Goal: Task Accomplishment & Management: Use online tool/utility

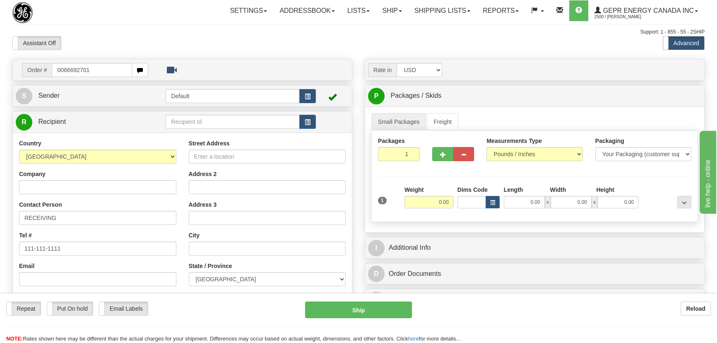
click at [63, 70] on input "0086692701" at bounding box center [92, 70] width 80 height 14
type input "86692701"
click at [125, 43] on body "Training Course Close Toggle navigation Settings Shipping Preferences New Recip…" at bounding box center [361, 171] width 723 height 343
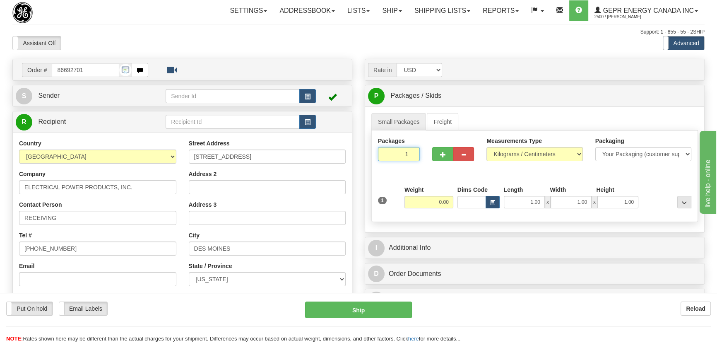
drag, startPoint x: 407, startPoint y: 161, endPoint x: 423, endPoint y: 179, distance: 24.6
click at [422, 178] on div "Packages 1 1 Measurements Type" at bounding box center [535, 176] width 327 height 92
type input "2"
click at [429, 195] on div "Packages 2 1 Measurements Type" at bounding box center [535, 176] width 327 height 92
click at [429, 207] on input "0.00" at bounding box center [429, 202] width 49 height 12
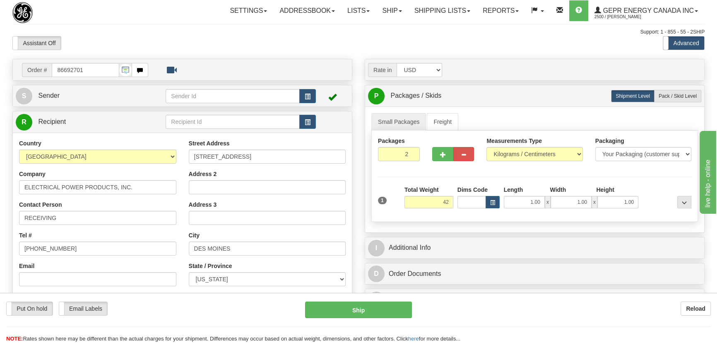
type input "42.00"
click at [446, 45] on div "Assistant On Assistant Off Do a return Do a return Previous Next Standard Advan…" at bounding box center [358, 43] width 705 height 14
click at [543, 158] on select "Pounds / Inches Kilograms / Centimeters" at bounding box center [535, 154] width 96 height 14
select select "0"
click at [487, 147] on select "Pounds / Inches Kilograms / Centimeters" at bounding box center [535, 154] width 96 height 14
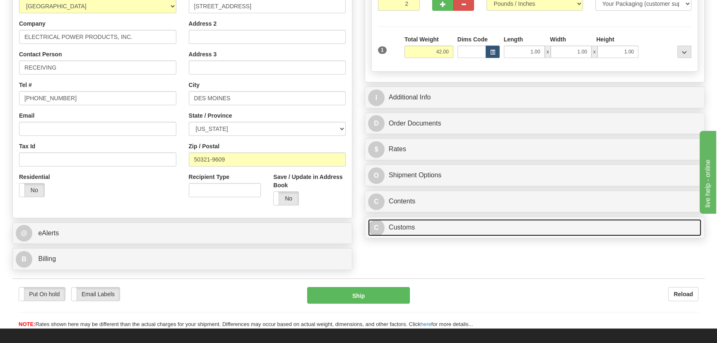
click at [470, 227] on link "C Customs" at bounding box center [534, 227] width 333 height 17
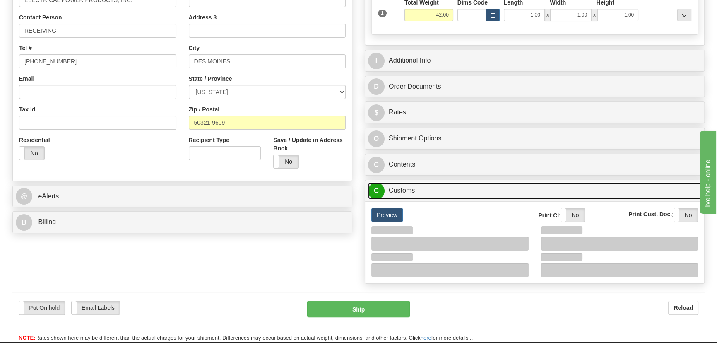
scroll to position [263, 0]
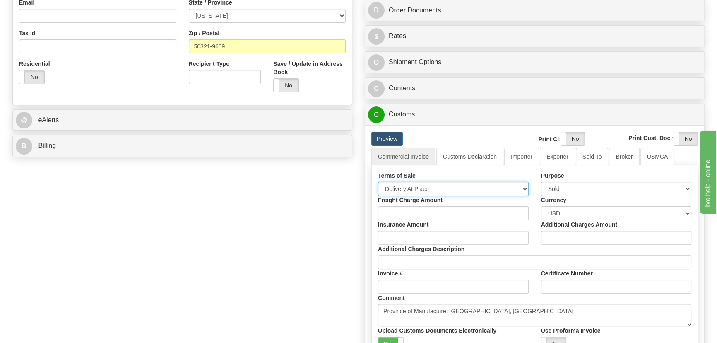
click at [431, 182] on select "Free Carrier Free On Board Ex Works Delivered Duty Unpaid Delivered Duty Paid C…" at bounding box center [453, 189] width 151 height 14
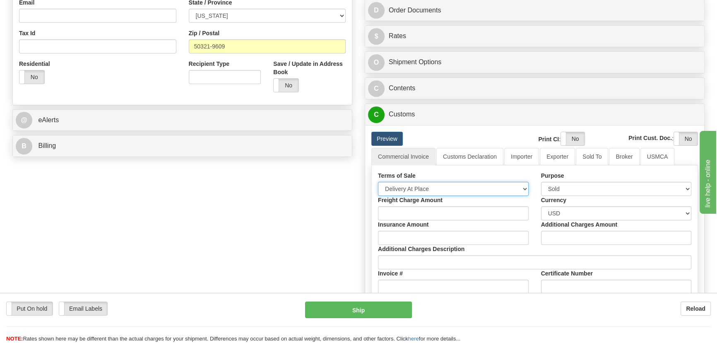
select select "7"
click at [378, 182] on select "Free Carrier Free On Board Ex Works Delivered Duty Unpaid Delivered Duty Paid C…" at bounding box center [453, 189] width 151 height 14
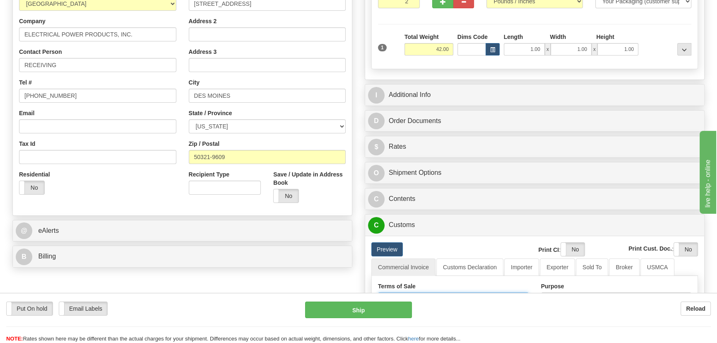
scroll to position [150, 0]
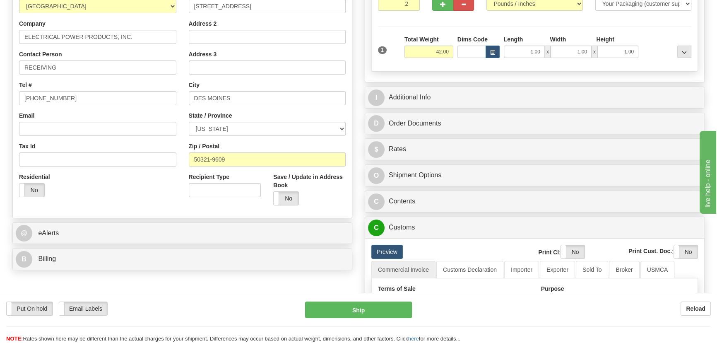
click at [562, 85] on div "Rate in Account Currency ARN AWG AUD AUS BHD BBD BFR BMD BRC BRL GBP UKL BND BG…" at bounding box center [535, 232] width 352 height 649
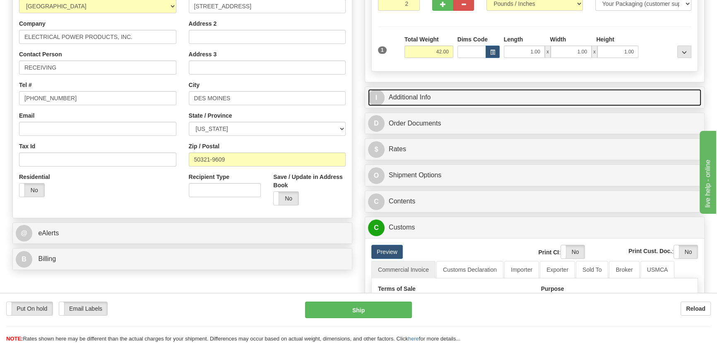
click at [562, 95] on link "I Additional Info" at bounding box center [534, 97] width 333 height 17
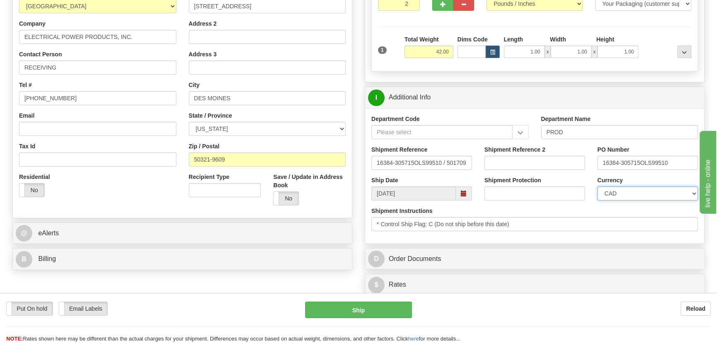
click at [628, 190] on select "CAD USD EUR ZAR [PERSON_NAME] ARN AUD AUS AWG BBD BFR BGN BHD BMD BND BRC BRL C…" at bounding box center [648, 193] width 101 height 14
select select "1"
click at [598, 186] on select "CAD USD EUR ZAR [PERSON_NAME] ARN AUD AUS AWG BBD BFR BGN BHD BMD BND BRC BRL C…" at bounding box center [648, 193] width 101 height 14
click at [512, 163] on input "Shipment Reference 2" at bounding box center [535, 163] width 101 height 14
drag, startPoint x: 545, startPoint y: 162, endPoint x: 467, endPoint y: 150, distance: 79.1
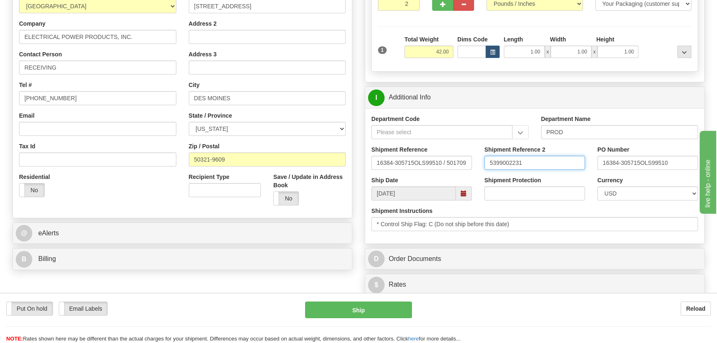
click at [468, 150] on div "Shipment Reference 16384-305715OLS99510 / 501709 Shipment Reference 2 539900223…" at bounding box center [534, 160] width 339 height 31
type input "5399002231"
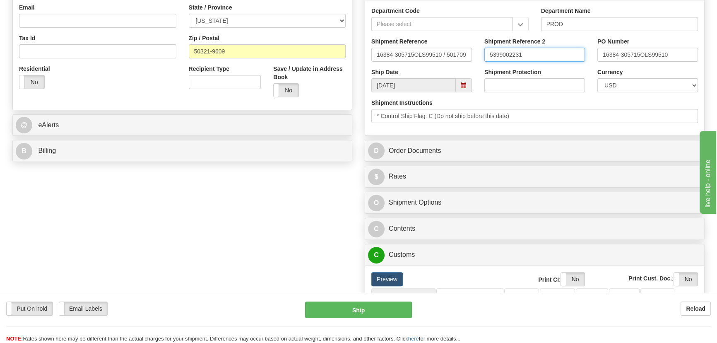
scroll to position [263, 0]
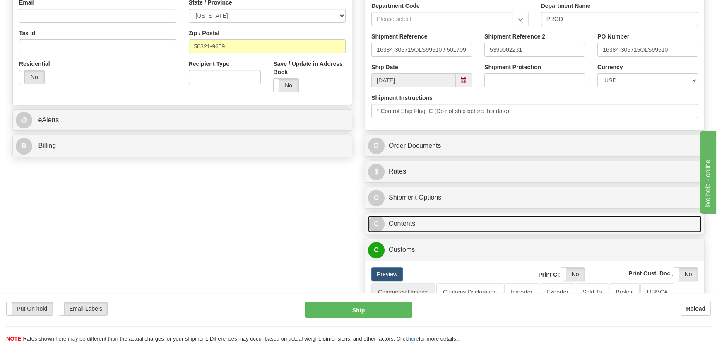
click at [551, 220] on link "C Contents" at bounding box center [534, 223] width 333 height 17
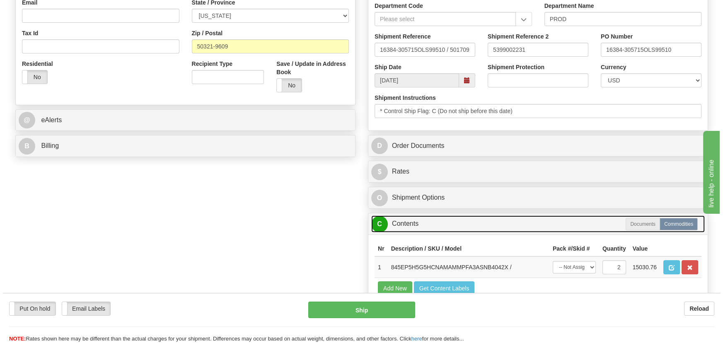
scroll to position [339, 0]
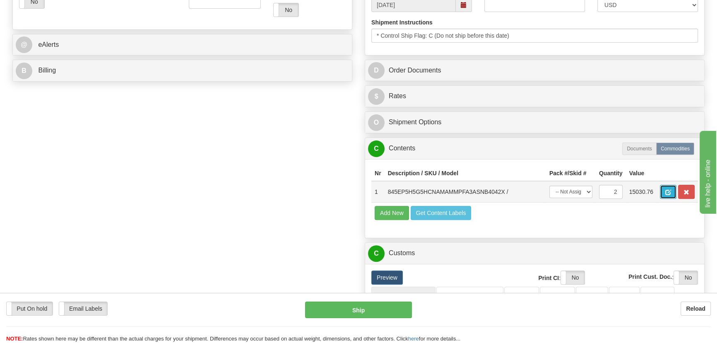
click at [668, 191] on span "button" at bounding box center [669, 192] width 6 height 5
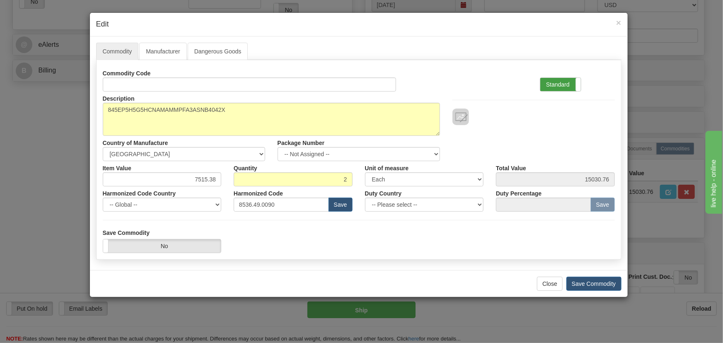
click at [572, 80] on label "Standard" at bounding box center [560, 84] width 41 height 13
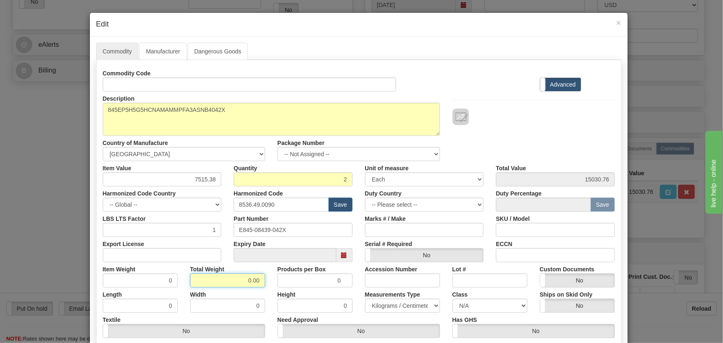
drag, startPoint x: 256, startPoint y: 284, endPoint x: 271, endPoint y: 291, distance: 16.3
click at [271, 291] on div "Commodity Code Standard Advanced Description 845EP5H5G5HCNAMAMMPFA3ASNB4042X Co…" at bounding box center [359, 214] width 512 height 297
type input "2"
type input "1.0000"
click at [271, 291] on div "Height 0" at bounding box center [314, 299] width 87 height 25
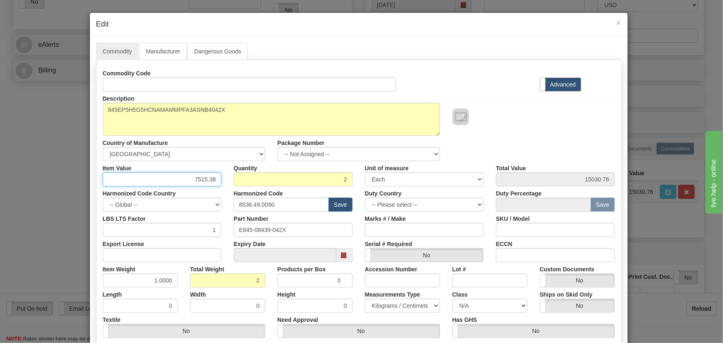
drag, startPoint x: 202, startPoint y: 182, endPoint x: 222, endPoint y: 186, distance: 20.4
click at [222, 186] on div "Commodity Code Standard Advanced Description 845EP5H5G5HCNAMAMMPFA3ASNB4042X Co…" at bounding box center [359, 214] width 512 height 297
paste input "6.012,30"
type input "6012.30"
type input "12024.60"
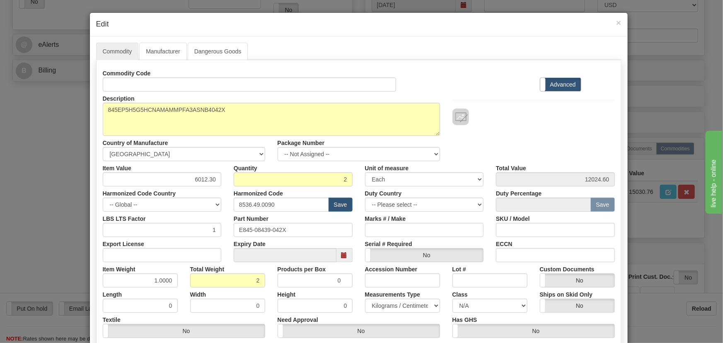
click at [545, 147] on div "Description 845EP5H5G5HCNAMAMMPFA3ASNB4042X Country of Manufacture -- Unknown -…" at bounding box center [359, 127] width 524 height 70
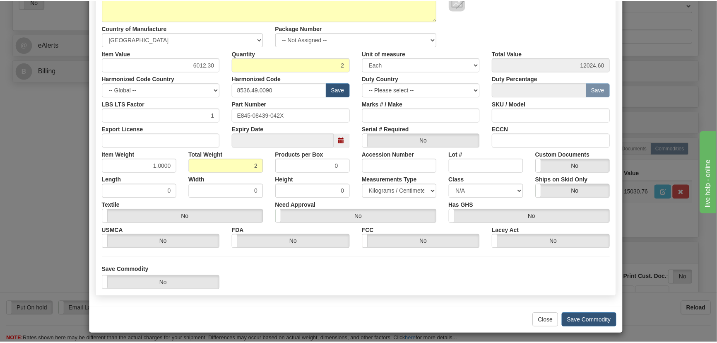
scroll to position [118, 0]
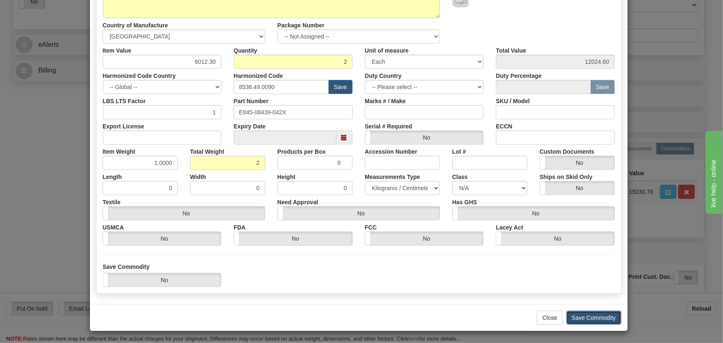
click at [606, 312] on button "Save Commodity" at bounding box center [593, 318] width 55 height 14
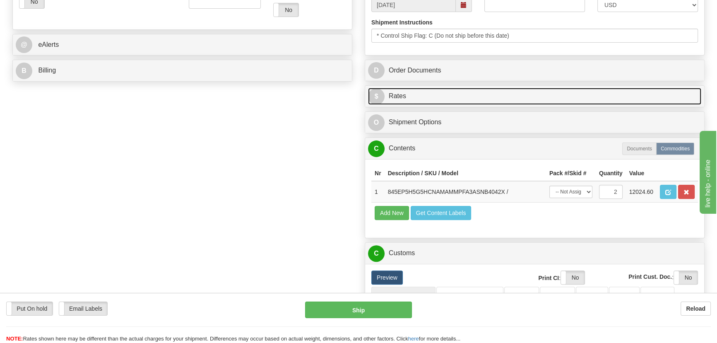
click at [595, 91] on link "$ Rates" at bounding box center [534, 96] width 333 height 17
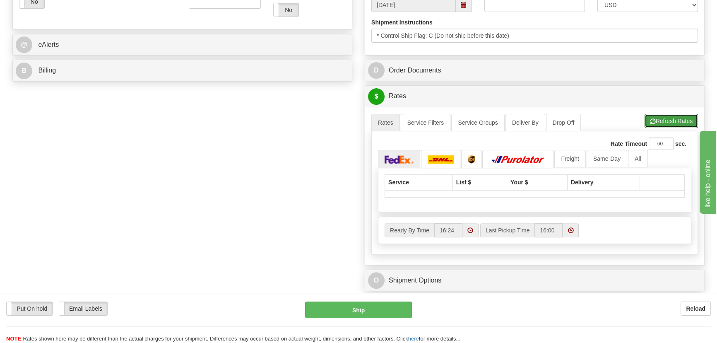
click at [650, 119] on span "button" at bounding box center [653, 121] width 6 height 5
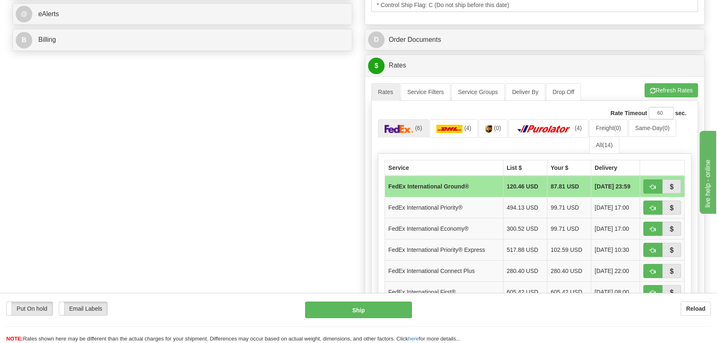
scroll to position [377, 0]
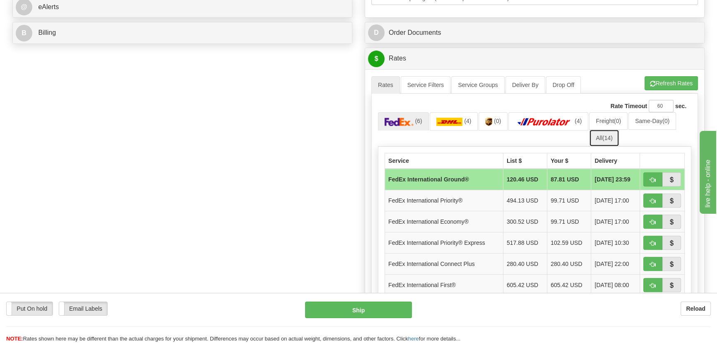
click at [615, 138] on link "All (14)" at bounding box center [604, 137] width 30 height 17
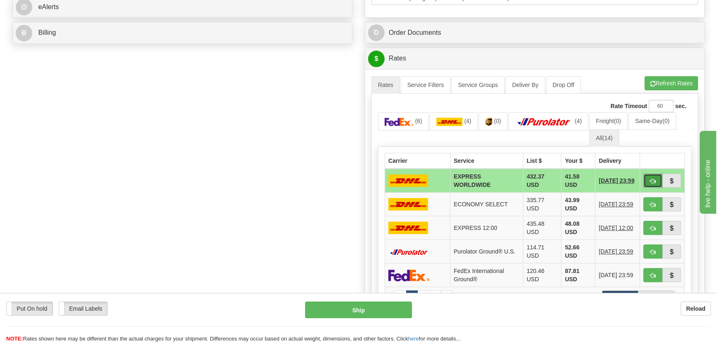
click at [647, 179] on button "button" at bounding box center [653, 181] width 19 height 14
type input "P"
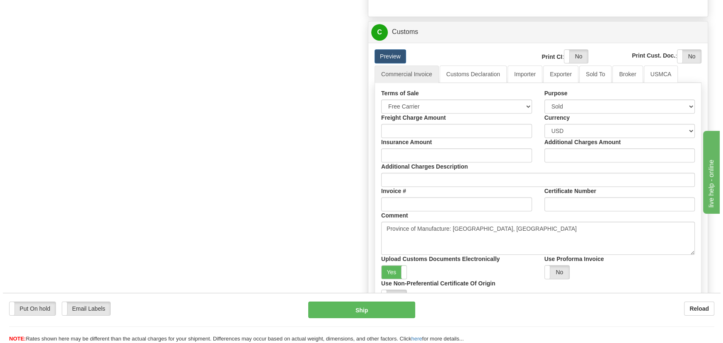
scroll to position [565, 0]
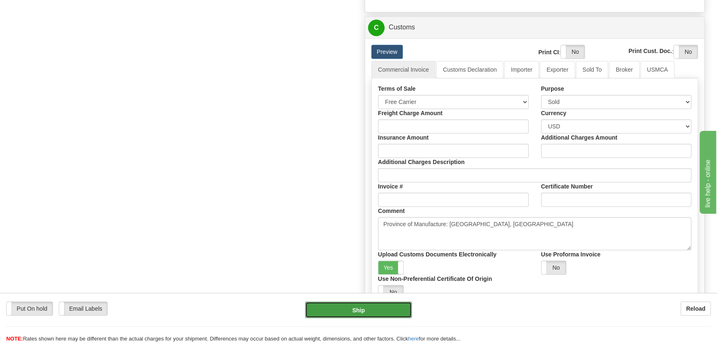
click at [374, 311] on button "Ship" at bounding box center [358, 310] width 107 height 17
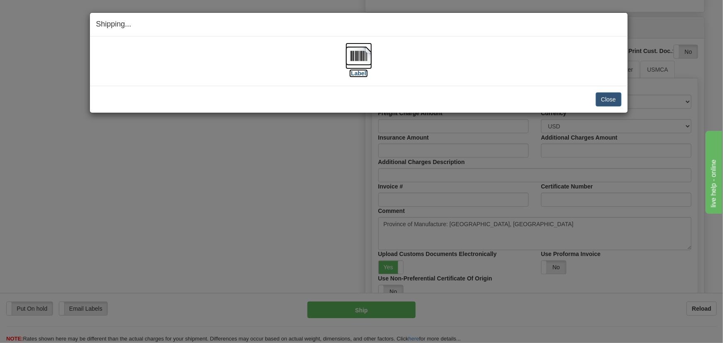
click at [361, 58] on img at bounding box center [358, 56] width 27 height 27
click at [601, 98] on button "Close" at bounding box center [609, 99] width 26 height 14
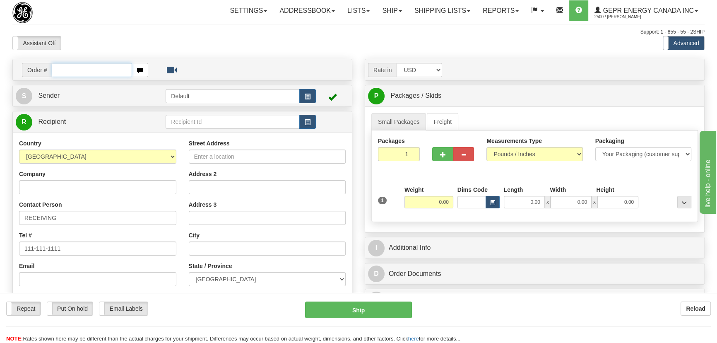
paste input "0086692620"
click at [63, 70] on input "0086692620" at bounding box center [92, 70] width 80 height 14
type input "86692620"
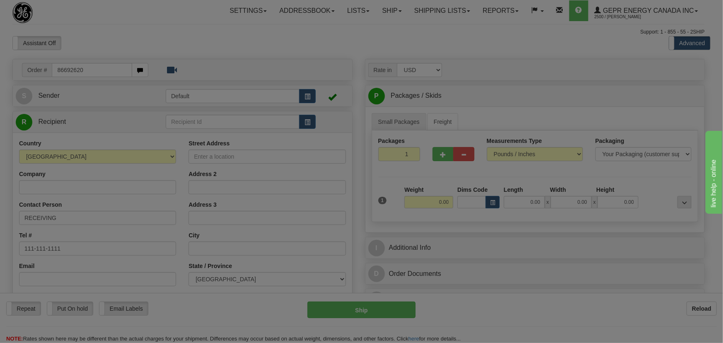
click at [385, 48] on body "Training Course Close Toggle navigation Settings Shipping Preferences New Recip…" at bounding box center [361, 171] width 723 height 343
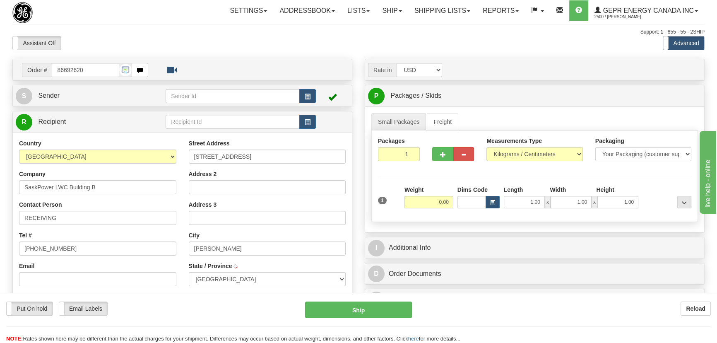
type input "REGINA"
drag, startPoint x: 397, startPoint y: 159, endPoint x: 435, endPoint y: 173, distance: 40.1
click at [439, 166] on div "Packages 1 1" at bounding box center [535, 153] width 326 height 32
type input "4"
click at [524, 152] on div "Packages 4 1 Measurements Type" at bounding box center [535, 176] width 327 height 92
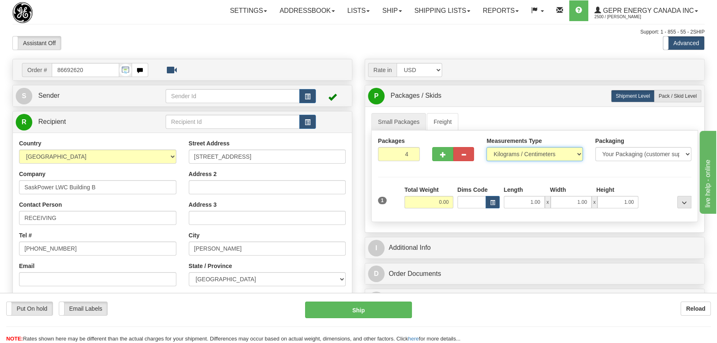
select select "0"
click at [487, 147] on select "Pounds / Inches Kilograms / Centimeters" at bounding box center [535, 154] width 96 height 14
click at [437, 202] on input "0.00" at bounding box center [429, 202] width 49 height 12
type input "136.00"
click at [661, 196] on div at bounding box center [667, 197] width 53 height 23
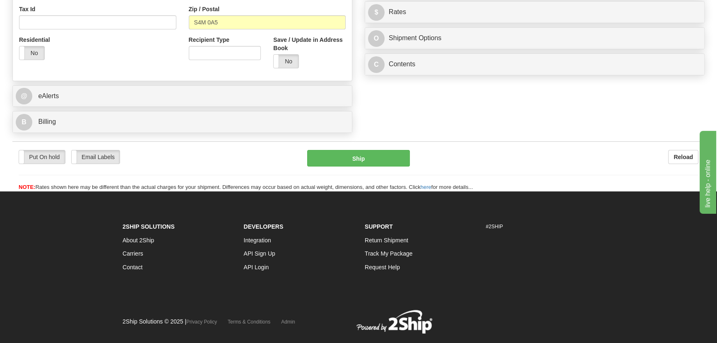
scroll to position [263, 0]
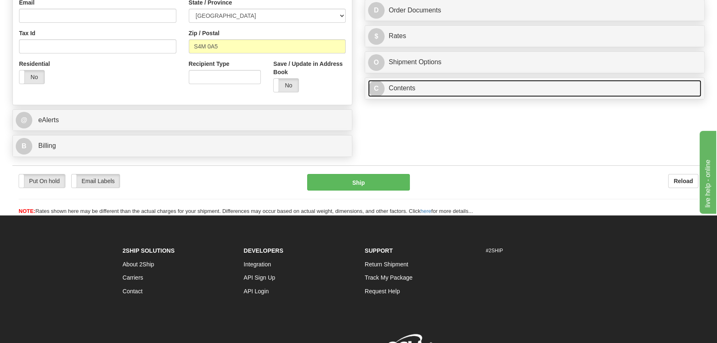
click at [559, 91] on link "C Contents" at bounding box center [534, 88] width 333 height 17
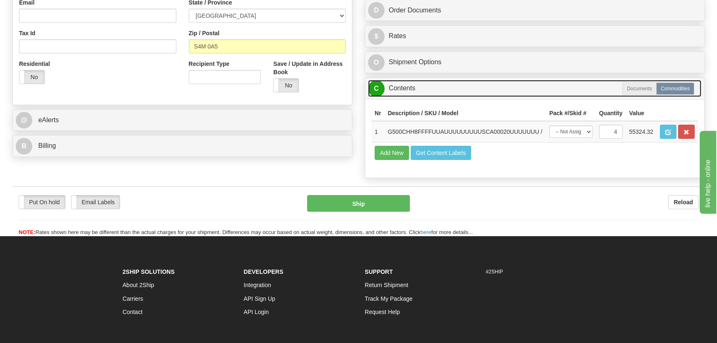
click at [562, 91] on link "C Contents" at bounding box center [534, 88] width 333 height 17
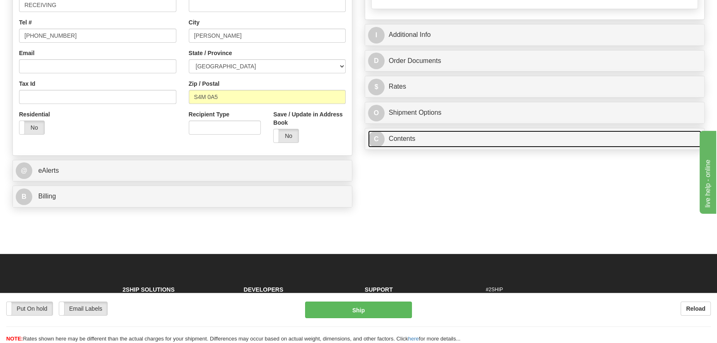
scroll to position [113, 0]
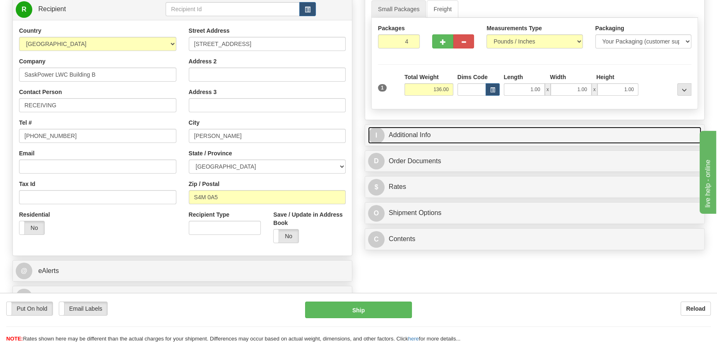
click at [561, 129] on link "I Additional Info" at bounding box center [534, 135] width 333 height 17
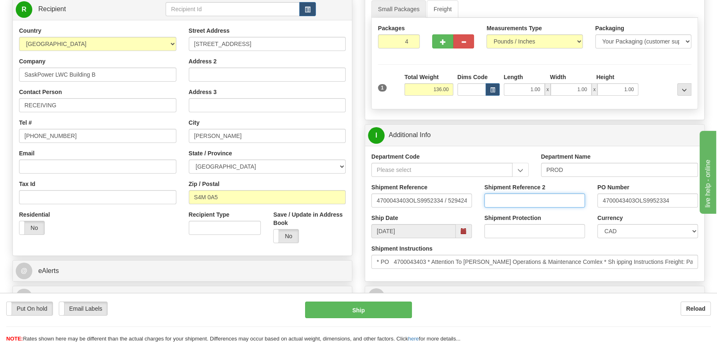
click at [518, 202] on input "Shipment Reference 2" at bounding box center [535, 200] width 101 height 14
drag, startPoint x: 530, startPoint y: 205, endPoint x: 466, endPoint y: 203, distance: 64.6
click at [466, 202] on div "Shipment Reference 4700043403OLS9952334 / 529424 Shipment Reference 2 539900498…" at bounding box center [534, 198] width 339 height 31
type input "5399004987"
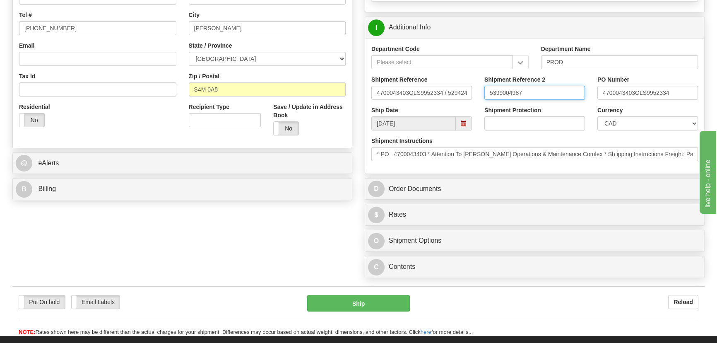
scroll to position [226, 0]
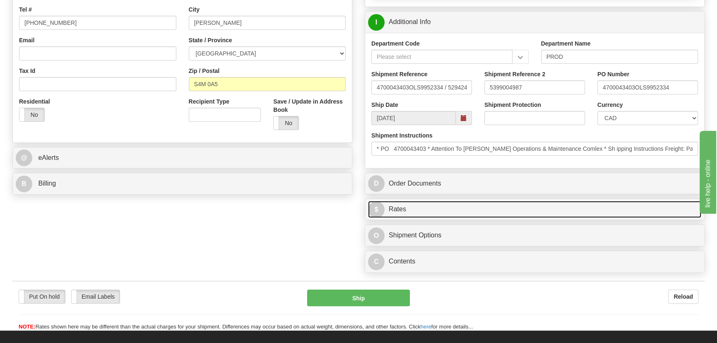
click at [567, 203] on link "$ Rates" at bounding box center [534, 209] width 333 height 17
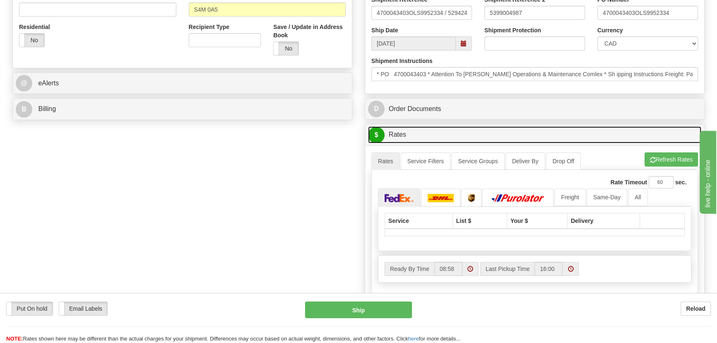
scroll to position [301, 0]
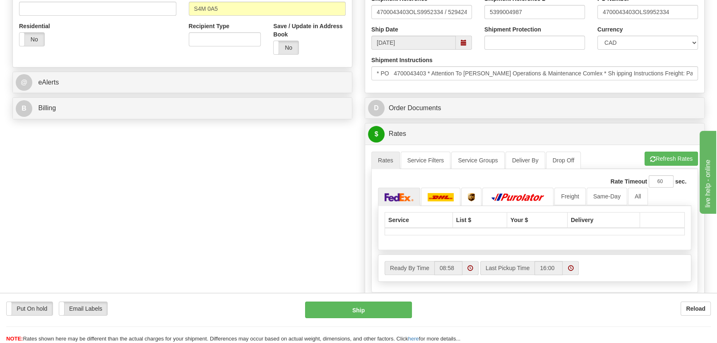
click at [650, 166] on ul "Rates Service Filters Service Groups Deliver By Drop Off Pickup Refresh Rates C…" at bounding box center [535, 160] width 327 height 17
click at [664, 163] on button "Refresh Rates" at bounding box center [671, 159] width 53 height 14
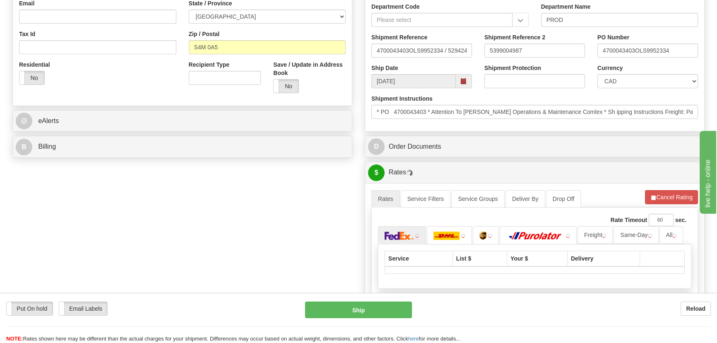
scroll to position [263, 0]
click at [671, 234] on link "All" at bounding box center [672, 233] width 24 height 17
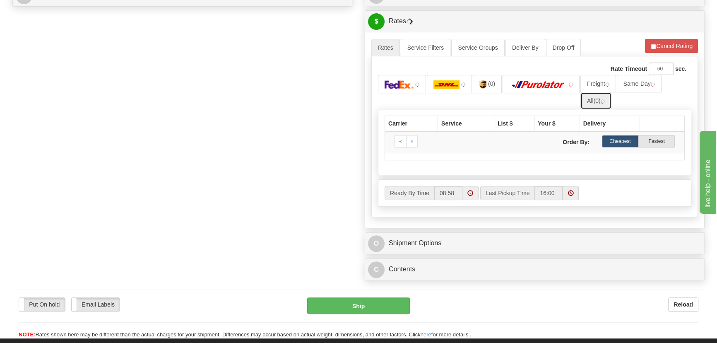
scroll to position [414, 0]
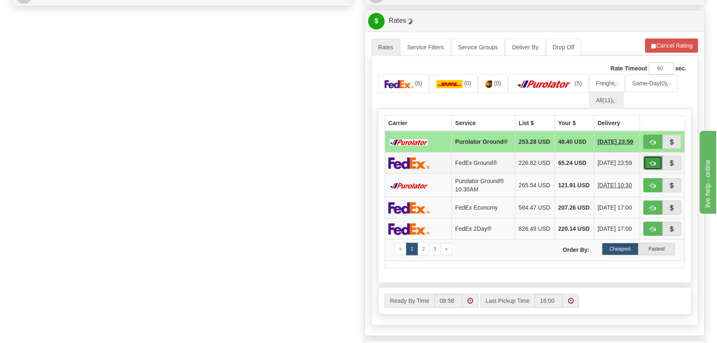
click at [654, 164] on span "button" at bounding box center [653, 163] width 6 height 5
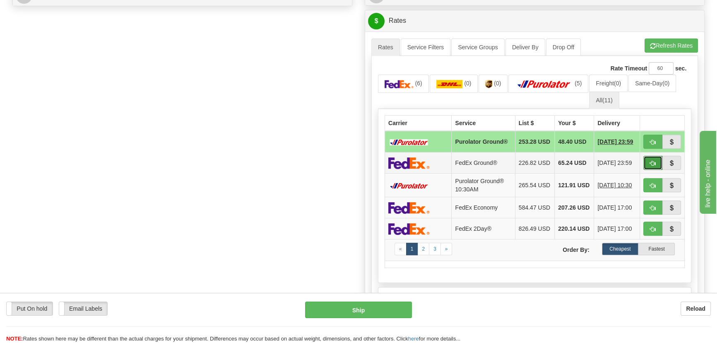
click at [653, 165] on span "button" at bounding box center [653, 163] width 6 height 5
type input "92"
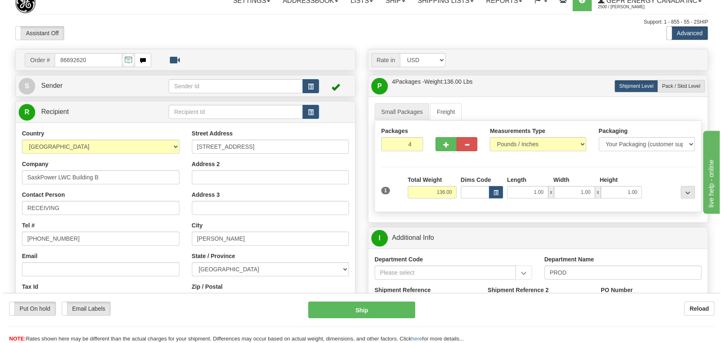
scroll to position [8, 0]
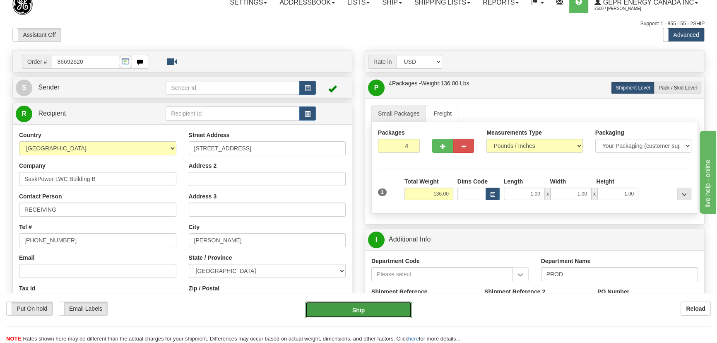
click at [367, 311] on button "Ship" at bounding box center [358, 310] width 107 height 17
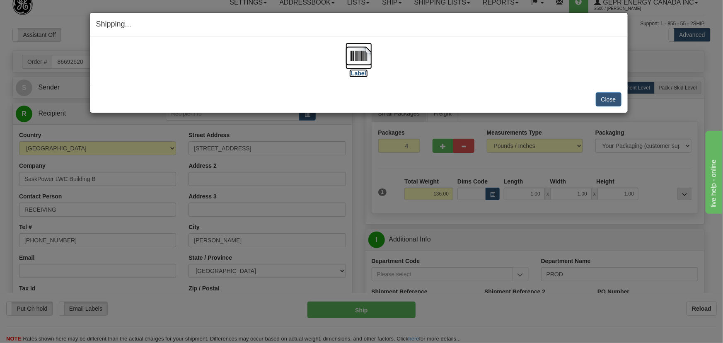
click at [362, 57] on img at bounding box center [358, 56] width 27 height 27
click at [619, 98] on button "Close" at bounding box center [609, 99] width 26 height 14
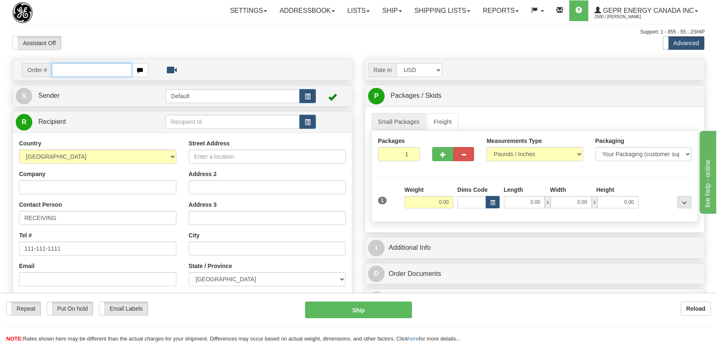
paste input "0086692703"
click at [61, 68] on input "0086692703" at bounding box center [92, 70] width 80 height 14
type input "86692703"
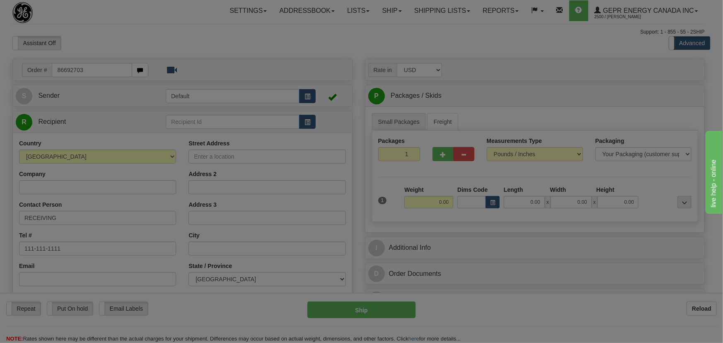
click at [177, 41] on body "Training Course Close Toggle navigation Settings Shipping Preferences New Recip…" at bounding box center [361, 171] width 723 height 343
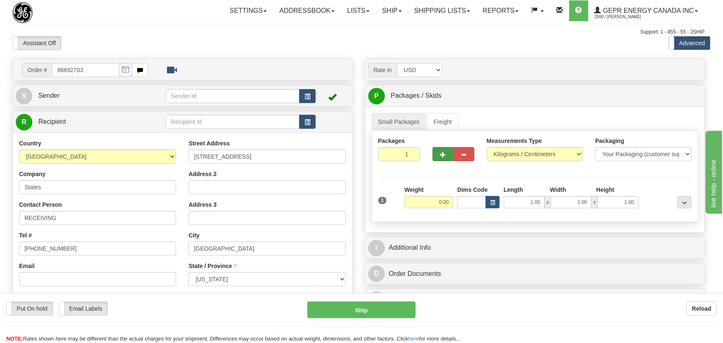
type input "OSSEO"
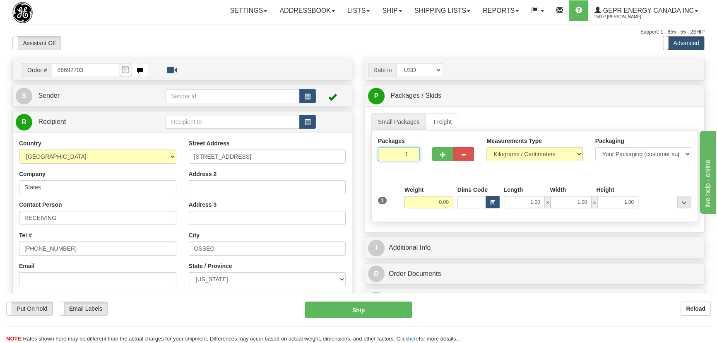
drag, startPoint x: 398, startPoint y: 155, endPoint x: 423, endPoint y: 165, distance: 27.7
click at [423, 165] on div "Packages 1 1" at bounding box center [399, 152] width 54 height 31
type input "6"
click at [435, 183] on div "Packages 6 1 Measurements Type" at bounding box center [535, 176] width 327 height 92
click at [435, 204] on input "0.00" at bounding box center [429, 202] width 49 height 12
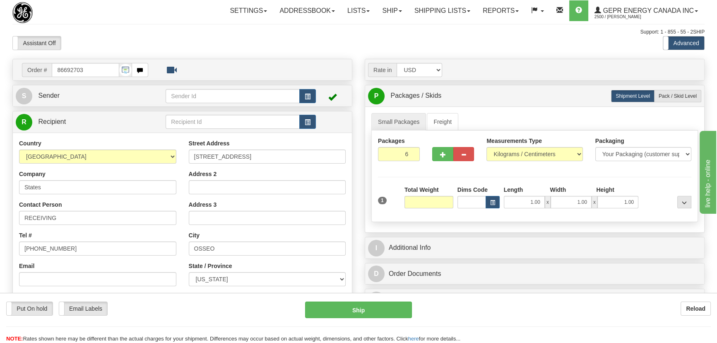
type input "4"
type input "126.00"
click at [535, 152] on select "Pounds / Inches Kilograms / Centimeters" at bounding box center [535, 154] width 96 height 14
select select "0"
click at [487, 147] on select "Pounds / Inches Kilograms / Centimeters" at bounding box center [535, 154] width 96 height 14
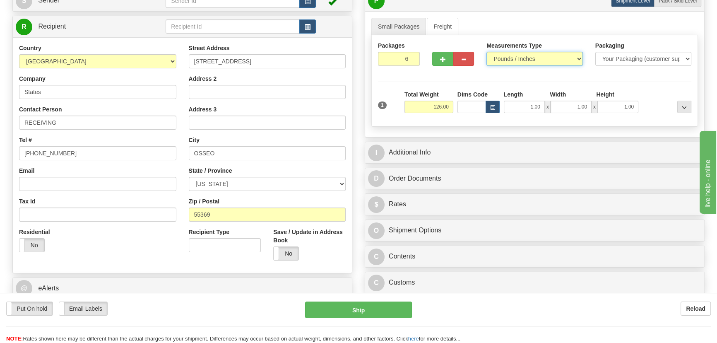
scroll to position [113, 0]
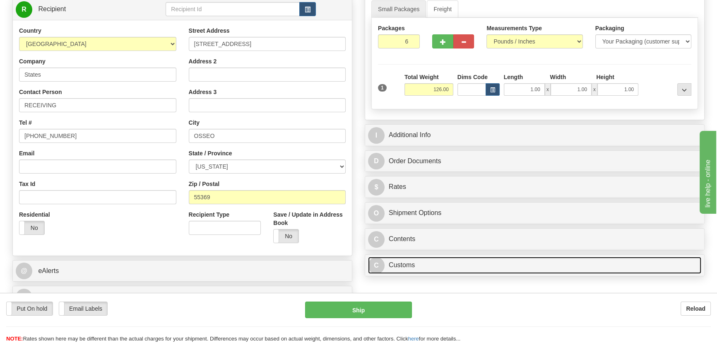
click at [475, 260] on link "C Customs" at bounding box center [534, 265] width 333 height 17
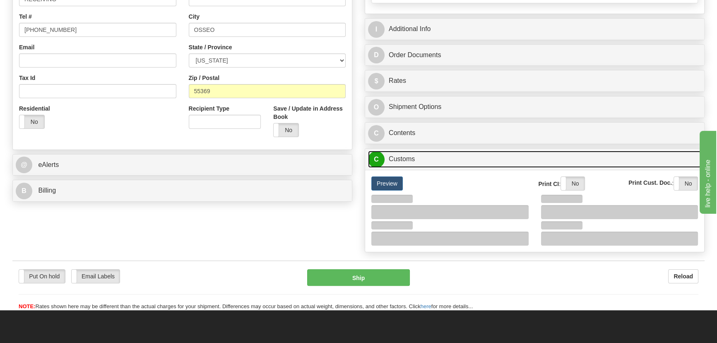
scroll to position [226, 0]
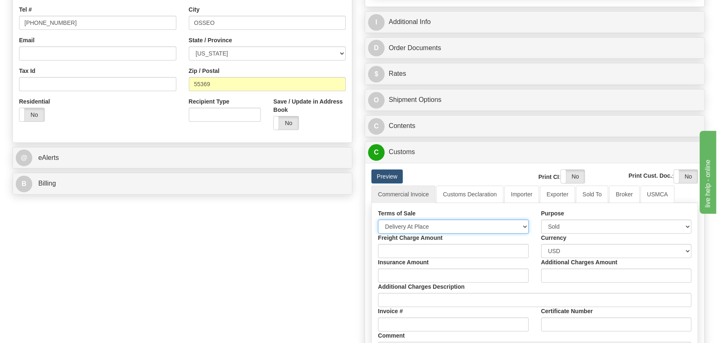
click at [454, 220] on select "Free Carrier Free On Board Ex Works Delivered Duty Unpaid Delivered Duty Paid C…" at bounding box center [453, 227] width 151 height 14
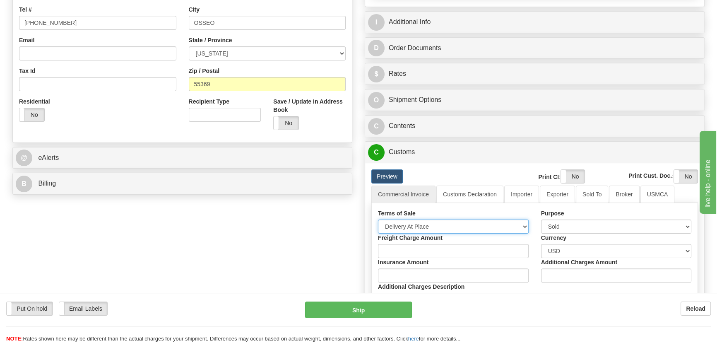
select select "7"
click at [378, 220] on select "Free Carrier Free On Board Ex Works Delivered Duty Unpaid Delivered Duty Paid C…" at bounding box center [453, 227] width 151 height 14
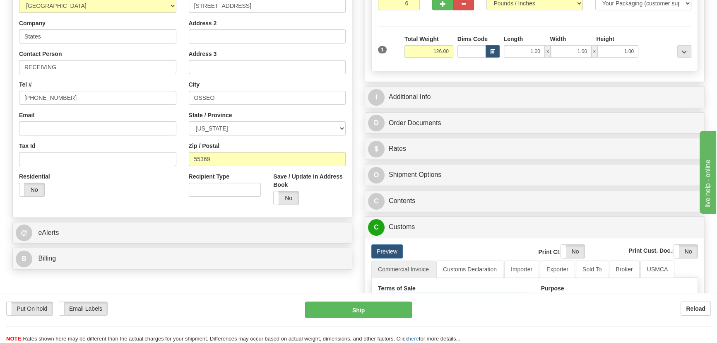
scroll to position [150, 0]
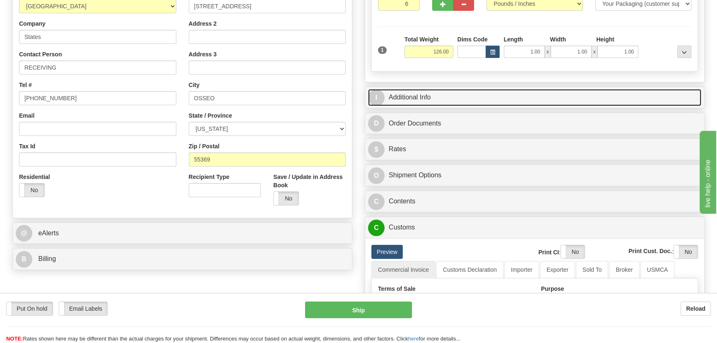
click at [565, 99] on link "I Additional Info" at bounding box center [534, 97] width 333 height 17
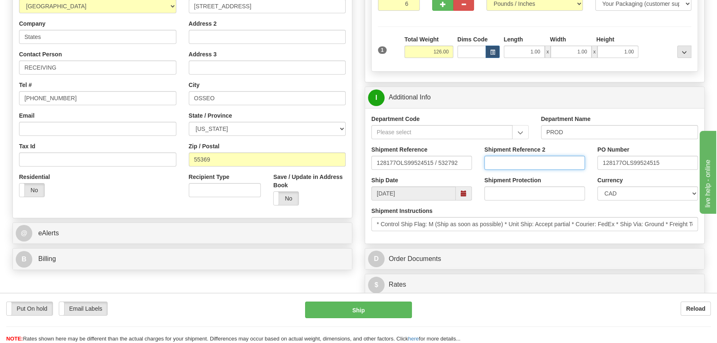
click at [539, 157] on input "Shipment Reference 2" at bounding box center [535, 163] width 101 height 14
drag, startPoint x: 527, startPoint y: 162, endPoint x: 432, endPoint y: 161, distance: 94.9
click at [432, 161] on div "Shipment Reference 128177OLS99524515 / 532792 Shipment Reference 2 5399005269 P…" at bounding box center [534, 160] width 339 height 31
type input "5399005269"
click at [625, 190] on select "CAD USD EUR ZAR [PERSON_NAME] ARN AUD AUS AWG BBD BFR BGN BHD BMD BND BRC BRL C…" at bounding box center [648, 193] width 101 height 14
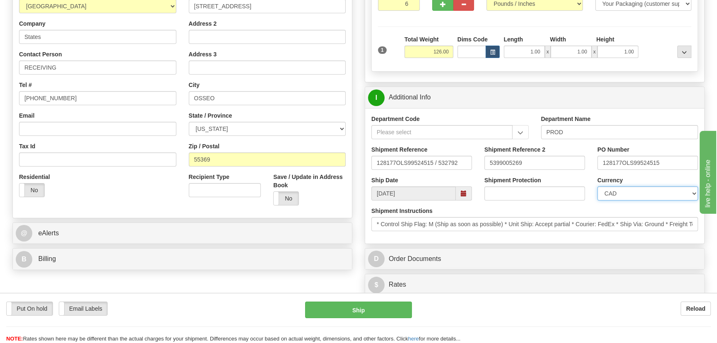
select select "1"
click at [598, 186] on select "CAD USD EUR ZAR [PERSON_NAME] ARN AUD AUS AWG BBD BFR BGN BHD BMD BND BRC BRL C…" at bounding box center [648, 193] width 101 height 14
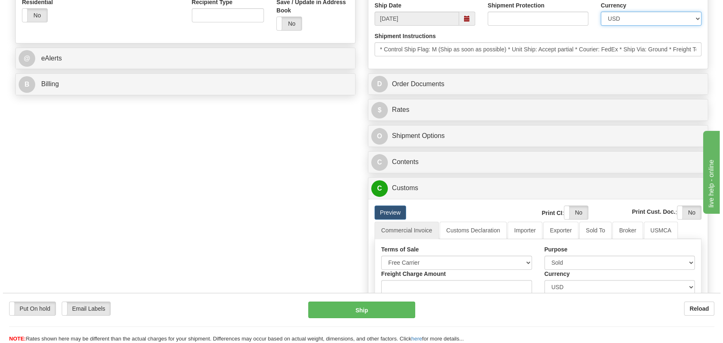
scroll to position [339, 0]
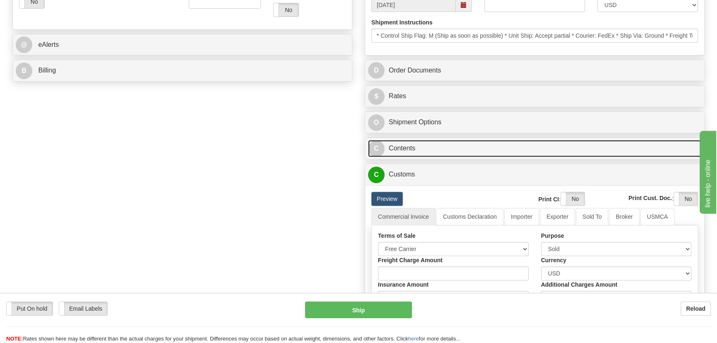
click at [555, 150] on link "C Contents" at bounding box center [534, 148] width 333 height 17
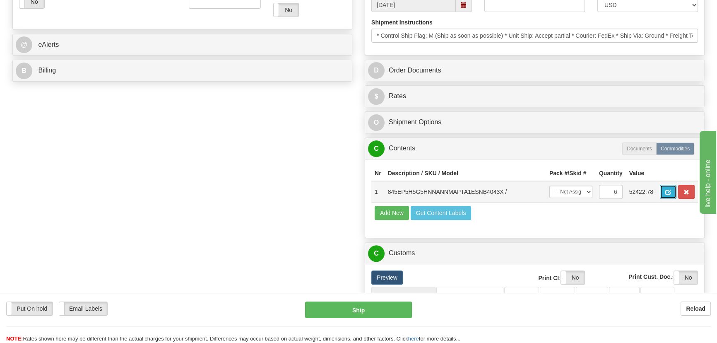
click at [671, 193] on span "button" at bounding box center [669, 192] width 6 height 5
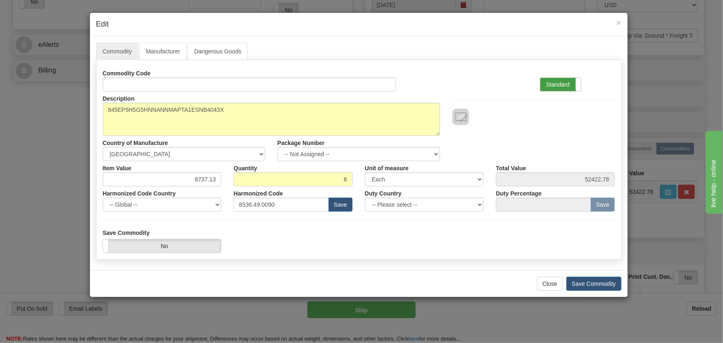
click at [561, 80] on label "Standard" at bounding box center [560, 84] width 41 height 13
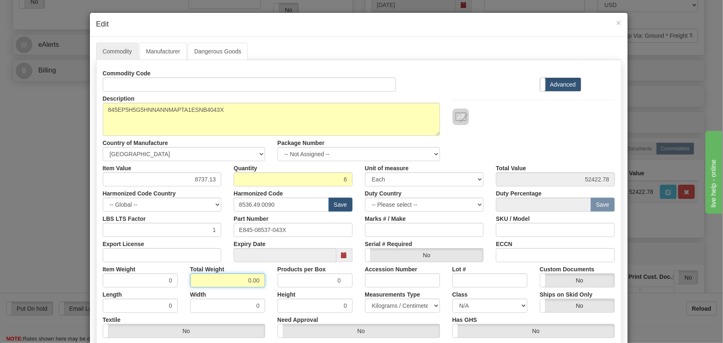
drag, startPoint x: 241, startPoint y: 278, endPoint x: 269, endPoint y: 287, distance: 29.3
click at [269, 287] on div "Commodity Code Standard Advanced Description 845EP5H5G5HNNANNMAPTA1ESNB4043X Co…" at bounding box center [359, 214] width 512 height 297
type input "6"
type input "1.0000"
click at [271, 290] on div "Height 0" at bounding box center [314, 299] width 87 height 25
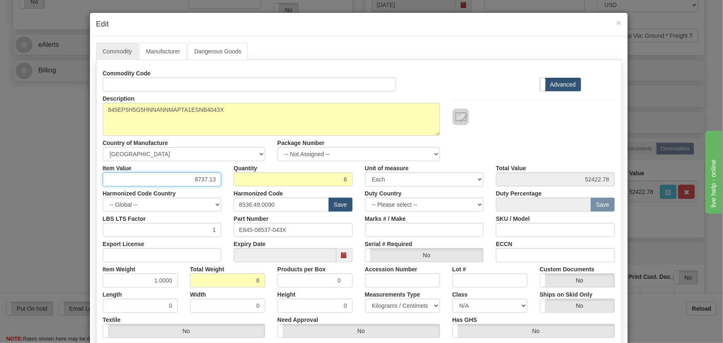
drag, startPoint x: 190, startPoint y: 178, endPoint x: 227, endPoint y: 187, distance: 38.5
click at [227, 187] on div "Commodity Code Standard Advanced Description 845EP5H5G5HNNANNMAPTA1ESNB4043X Co…" at bounding box center [359, 214] width 512 height 297
paste input "4.526,67"
type input "4526.67"
type input "27160.02"
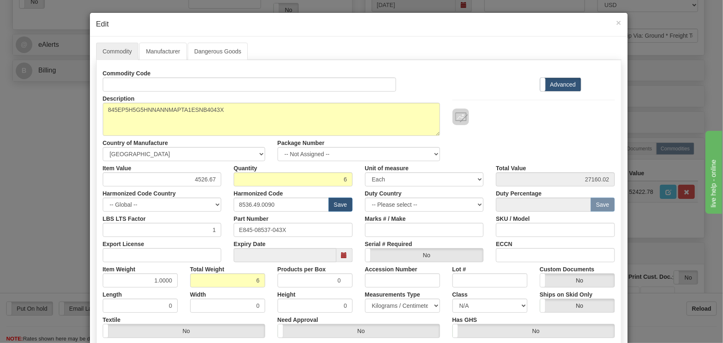
click at [482, 86] on div "Commodity Code Standard Advanced" at bounding box center [359, 78] width 524 height 25
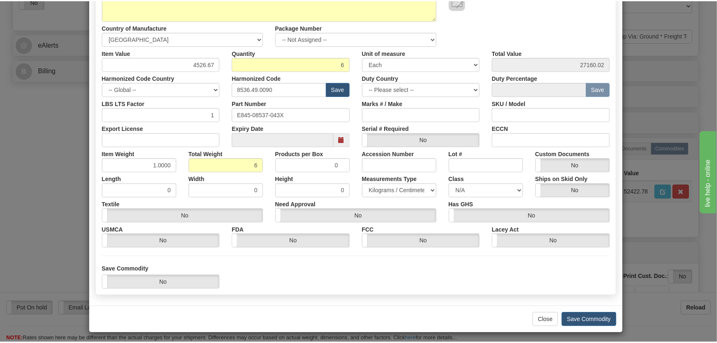
scroll to position [118, 0]
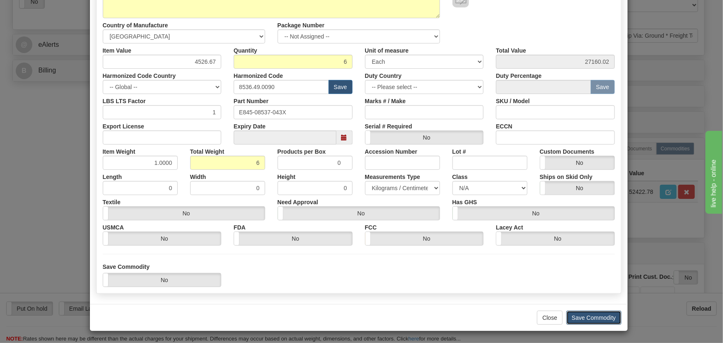
click at [592, 314] on button "Save Commodity" at bounding box center [593, 318] width 55 height 14
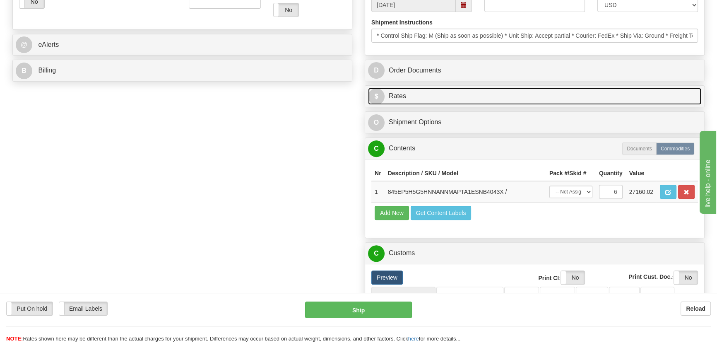
click at [617, 95] on link "$ Rates" at bounding box center [534, 96] width 333 height 17
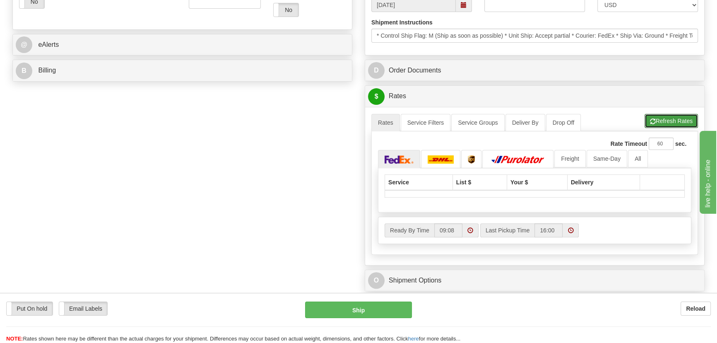
click at [663, 118] on button "Refresh Rates" at bounding box center [671, 121] width 53 height 14
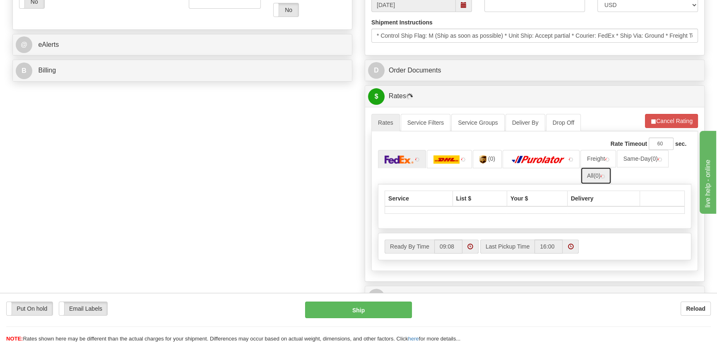
click at [607, 176] on link "All (0)" at bounding box center [596, 175] width 31 height 17
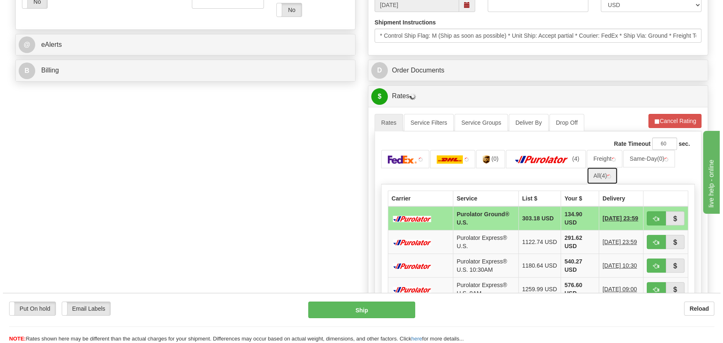
scroll to position [377, 0]
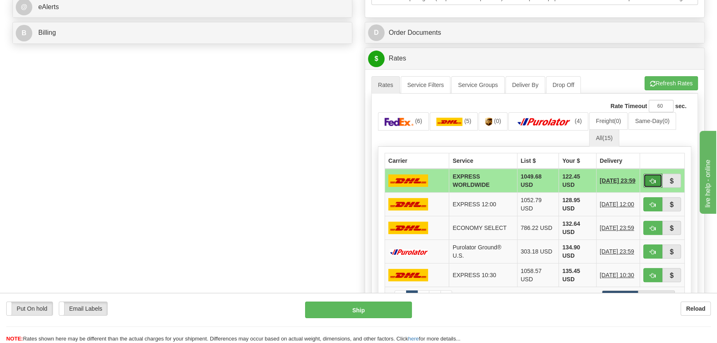
click at [652, 181] on span "button" at bounding box center [653, 181] width 6 height 5
type input "P"
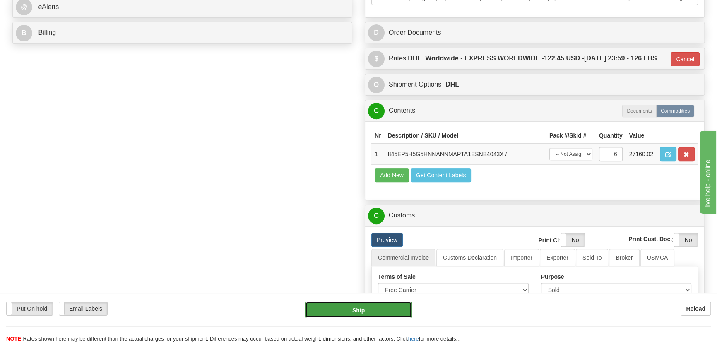
click at [373, 309] on button "Ship" at bounding box center [358, 310] width 107 height 17
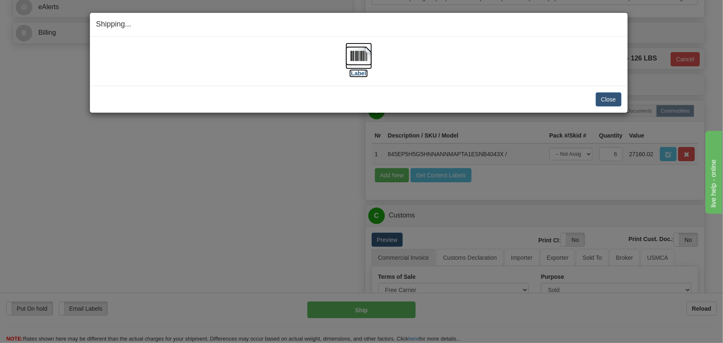
click at [360, 60] on img at bounding box center [358, 56] width 27 height 27
click at [618, 98] on button "Close" at bounding box center [609, 99] width 26 height 14
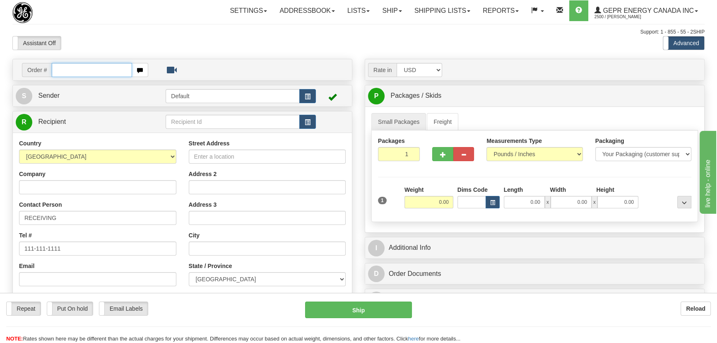
paste input "0086692704"
click at [63, 71] on input "0086692704" at bounding box center [92, 70] width 80 height 14
type input "86692704"
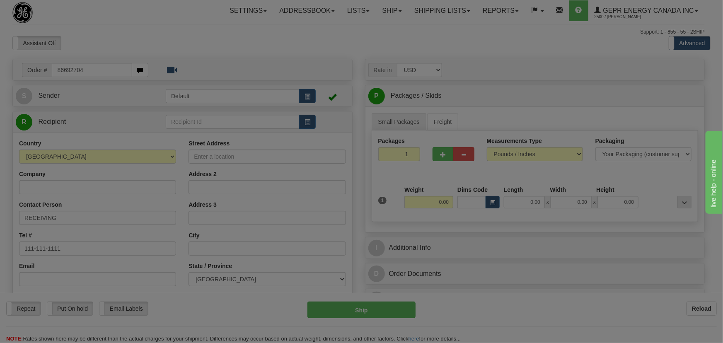
drag, startPoint x: 133, startPoint y: 29, endPoint x: 137, endPoint y: 34, distance: 6.7
click at [133, 30] on body "Training Course Close Toggle navigation Settings Shipping Preferences New Recip…" at bounding box center [361, 171] width 723 height 343
type input "LEWISTON"
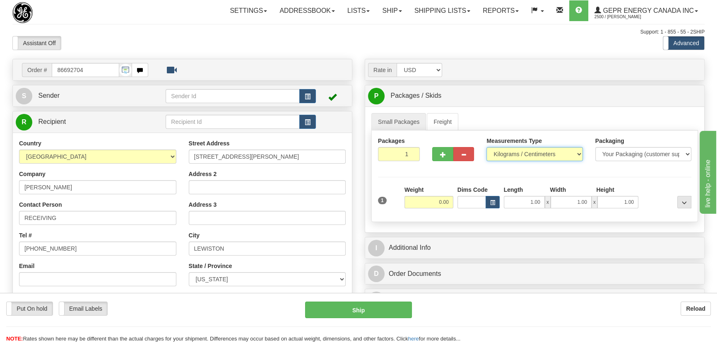
click at [538, 152] on select "Pounds / Inches Kilograms / Centimeters" at bounding box center [535, 154] width 96 height 14
select select "0"
click at [487, 147] on select "Pounds / Inches Kilograms / Centimeters" at bounding box center [535, 154] width 96 height 14
drag, startPoint x: 408, startPoint y: 161, endPoint x: 422, endPoint y: 173, distance: 18.8
click at [418, 169] on div "Packages 1 1 Measurements Type" at bounding box center [535, 176] width 327 height 92
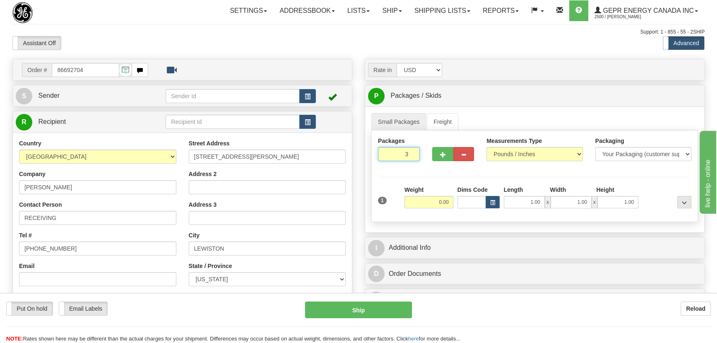
type input "3"
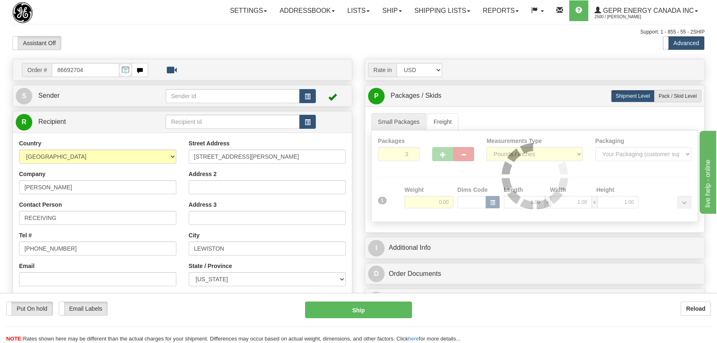
drag, startPoint x: 427, startPoint y: 179, endPoint x: 433, endPoint y: 200, distance: 22.8
click at [428, 180] on div "Packages 3 1 Measurements Type" at bounding box center [535, 176] width 327 height 92
click at [434, 202] on div "Packages 3 1 Measurements Type" at bounding box center [535, 176] width 327 height 92
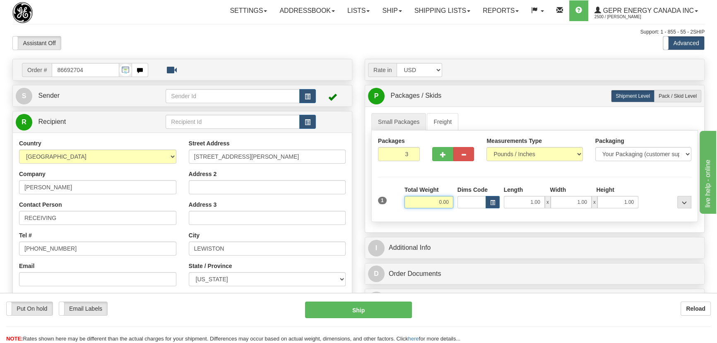
click at [434, 202] on input "0.00" at bounding box center [429, 202] width 49 height 12
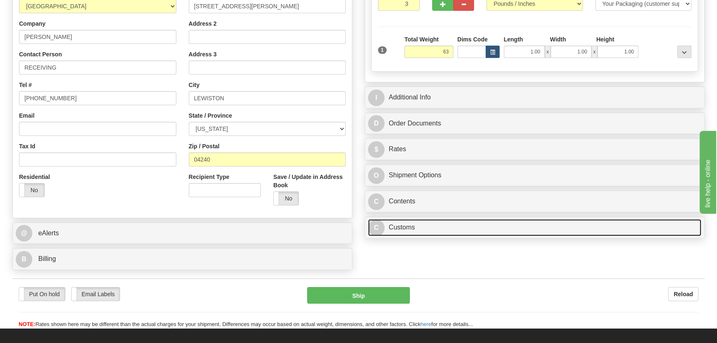
type input "63.00"
click at [495, 224] on link "C Customs" at bounding box center [534, 227] width 333 height 17
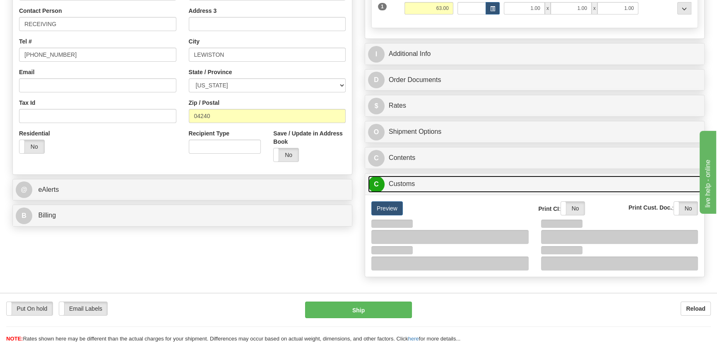
scroll to position [263, 0]
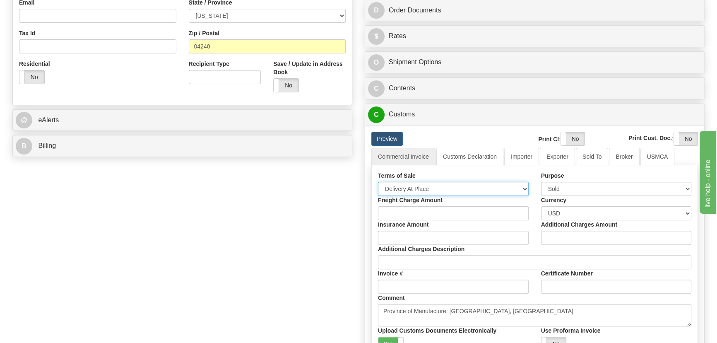
click at [442, 193] on select "Free Carrier Free On Board Ex Works Delivered Duty Unpaid Delivered Duty Paid C…" at bounding box center [453, 189] width 151 height 14
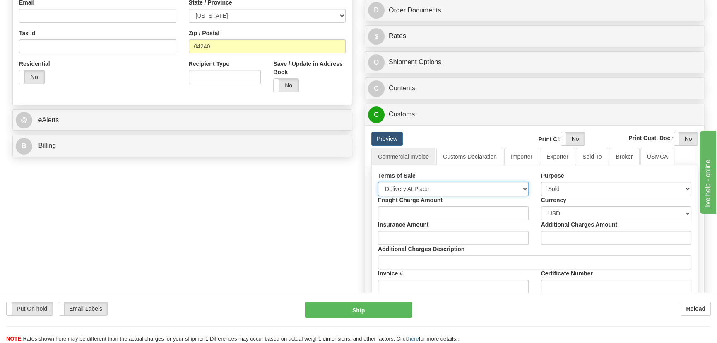
select select "7"
click at [378, 182] on select "Free Carrier Free On Board Ex Works Delivered Duty Unpaid Delivered Duty Paid C…" at bounding box center [453, 189] width 151 height 14
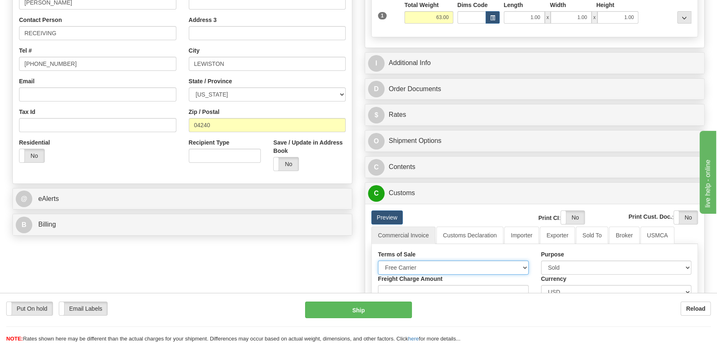
scroll to position [113, 0]
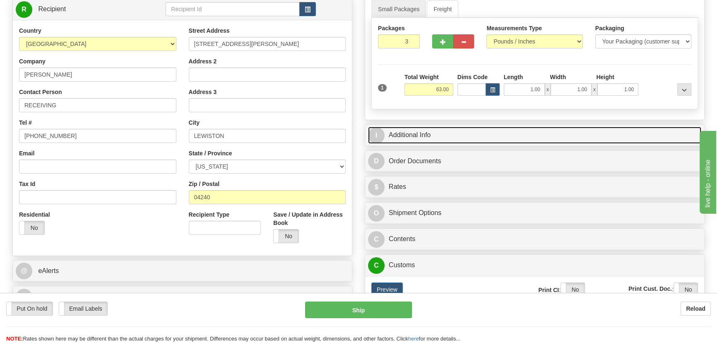
click at [555, 134] on link "I Additional Info" at bounding box center [534, 135] width 333 height 17
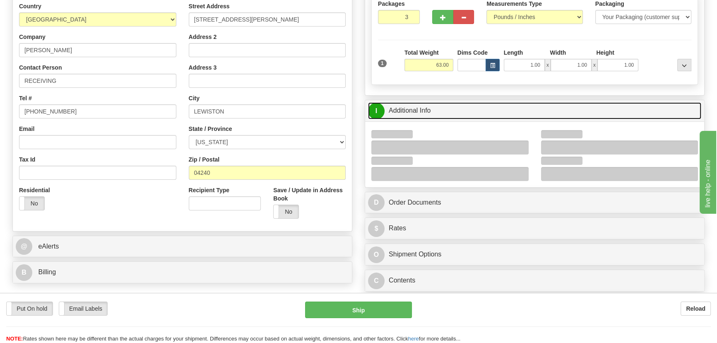
scroll to position [150, 0]
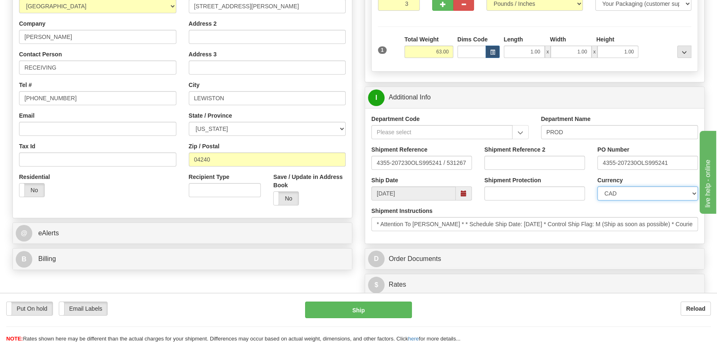
click at [623, 191] on select "CAD USD EUR ZAR RON ANG ARN AUD AUS AWG BBD BFR BGN BHD BMD BND BRC BRL CHP CKZ…" at bounding box center [648, 193] width 101 height 14
select select "1"
click at [598, 186] on select "CAD USD EUR ZAR RON ANG ARN AUD AUS AWG BBD BFR BGN BHD BMD BND BRC BRL CHP CKZ…" at bounding box center [648, 193] width 101 height 14
click at [526, 163] on input "Shipment Reference 2" at bounding box center [535, 163] width 101 height 14
drag, startPoint x: 526, startPoint y: 162, endPoint x: 439, endPoint y: 162, distance: 87.4
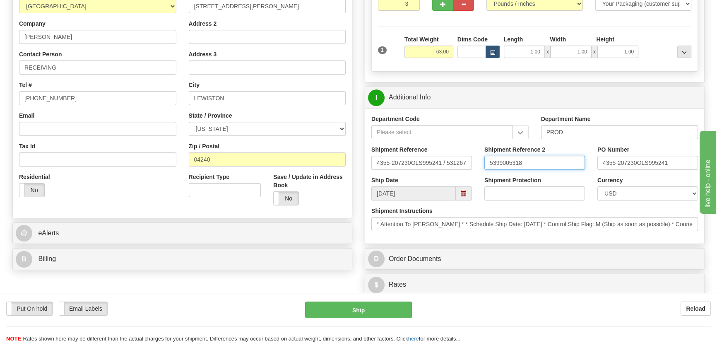
click at [439, 162] on div "Shipment Reference 4355-207230OLS995241 / 531267 Shipment Reference 2 539900531…" at bounding box center [534, 160] width 339 height 31
type input "5399005318"
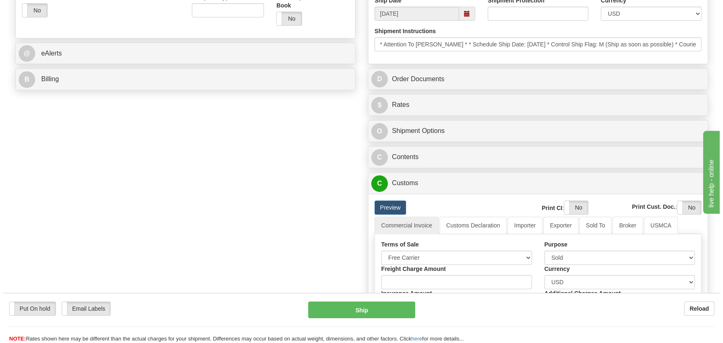
scroll to position [339, 0]
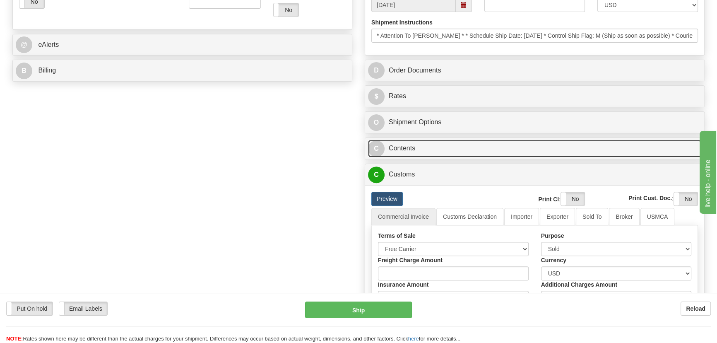
click at [533, 152] on link "C Contents" at bounding box center [534, 148] width 333 height 17
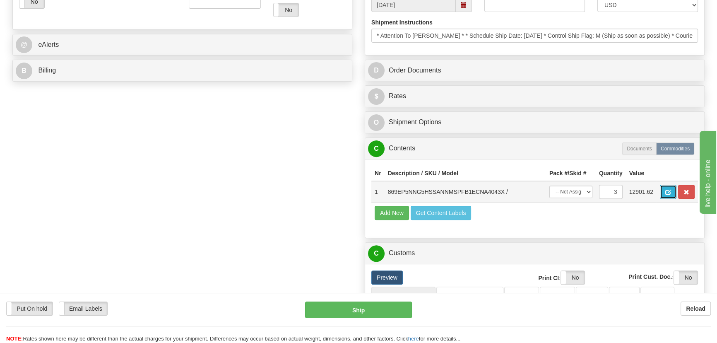
click at [667, 192] on span "button" at bounding box center [669, 192] width 6 height 5
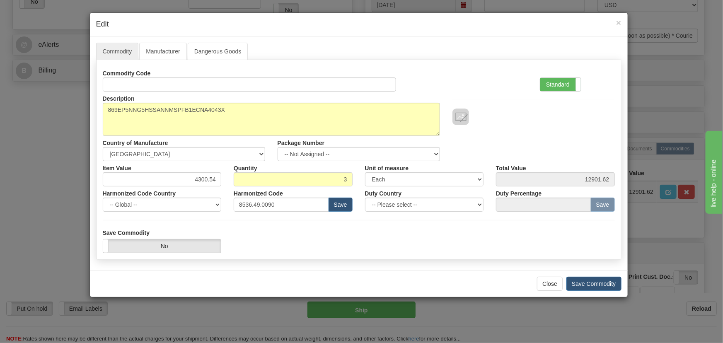
click at [539, 87] on div "Standard Advanced" at bounding box center [576, 78] width 87 height 25
drag, startPoint x: 553, startPoint y: 87, endPoint x: 541, endPoint y: 92, distance: 13.9
click at [554, 87] on label "Standard" at bounding box center [560, 84] width 41 height 13
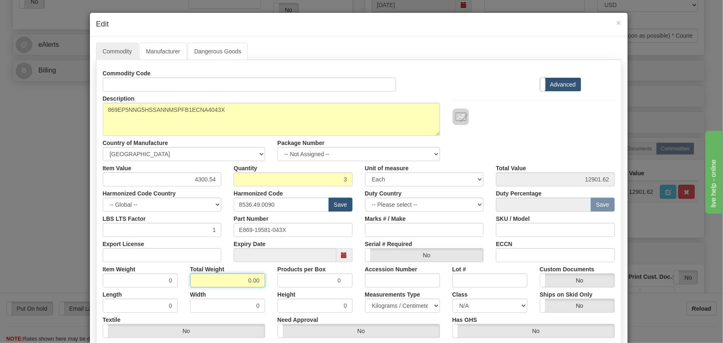
drag, startPoint x: 245, startPoint y: 278, endPoint x: 273, endPoint y: 285, distance: 28.1
click at [269, 285] on div "Item Weight 0 Total Weight 0.00 Products per Box 0 Accession Number Lot # Custo…" at bounding box center [359, 274] width 524 height 25
type input "3"
type input "1.0000"
click at [271, 279] on div "Products per Box 0" at bounding box center [314, 274] width 87 height 25
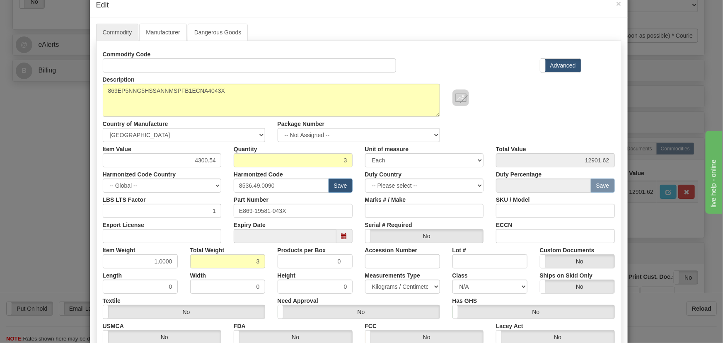
scroll to position [113, 0]
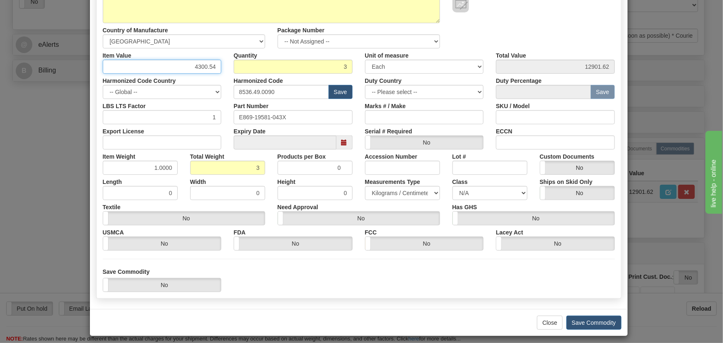
drag, startPoint x: 194, startPoint y: 67, endPoint x: 237, endPoint y: 71, distance: 42.4
click at [236, 71] on div "Item Value 4300.54 Quantity 3 Unit of measure 3 Thousand Square Inches Adjustme…" at bounding box center [359, 60] width 524 height 25
paste input "3.601,48"
type input "3601.48"
type input "10804.44"
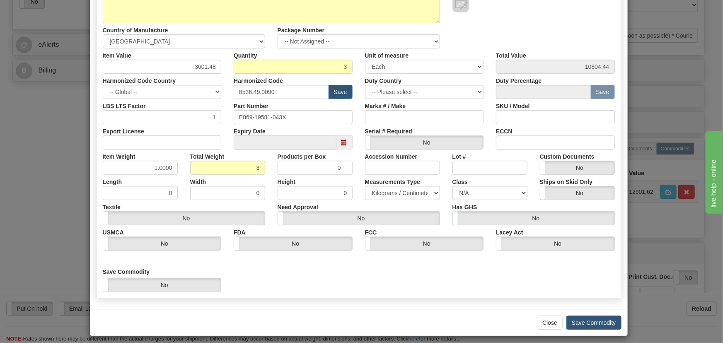
click at [533, 35] on div "Description 869EP5NNG5HSSANNMSPFB1ECNA4043X Country of Manufacture -- Unknown -…" at bounding box center [359, 14] width 524 height 70
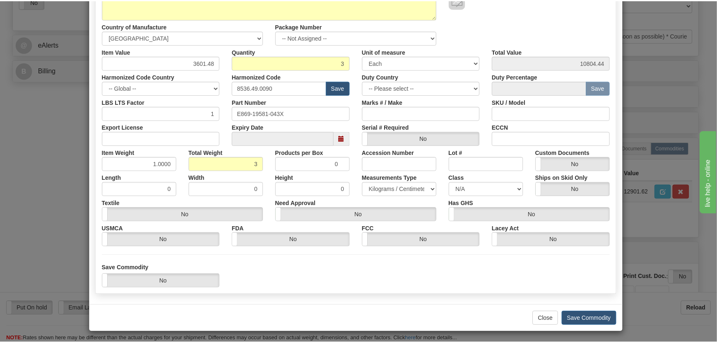
scroll to position [118, 0]
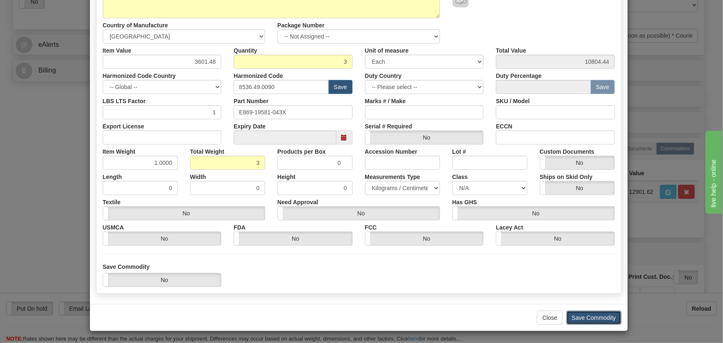
click at [601, 319] on button "Save Commodity" at bounding box center [593, 318] width 55 height 14
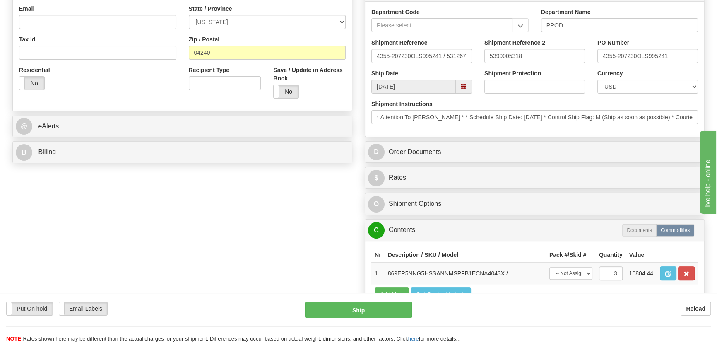
scroll to position [226, 0]
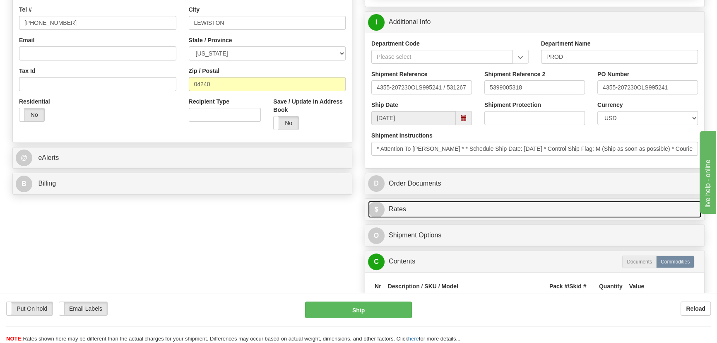
click at [592, 208] on link "$ Rates" at bounding box center [534, 209] width 333 height 17
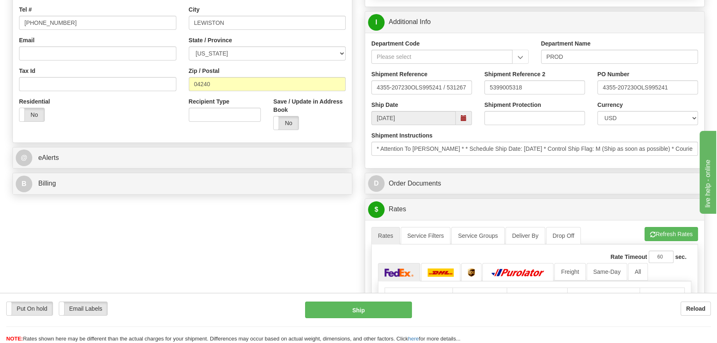
click at [659, 222] on div "A change has been made which could impact your rate estimate. To ensure the est…" at bounding box center [534, 299] width 339 height 158
click at [661, 232] on button "Refresh Rates" at bounding box center [671, 234] width 53 height 14
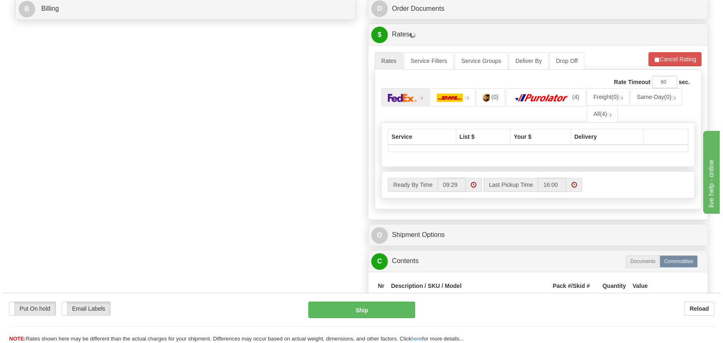
scroll to position [414, 0]
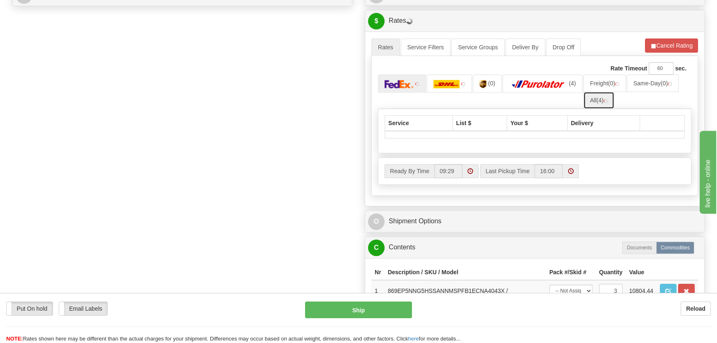
click at [600, 98] on span "(4)" at bounding box center [600, 100] width 7 height 7
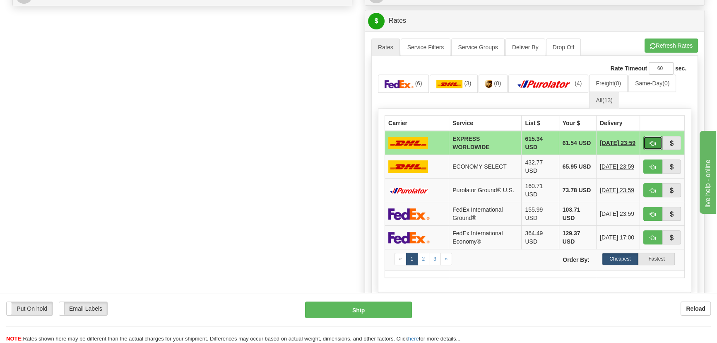
click at [654, 143] on span "button" at bounding box center [653, 143] width 6 height 5
type input "P"
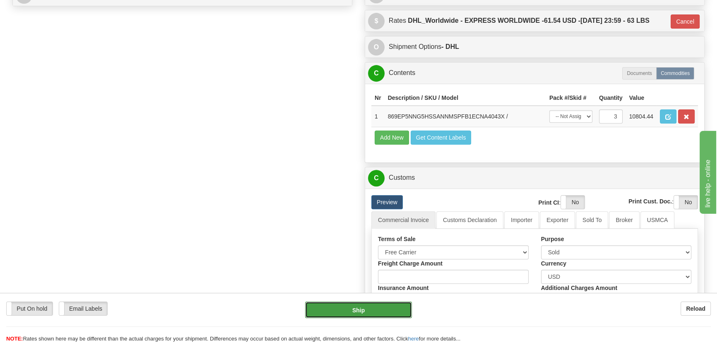
click button "Ship"
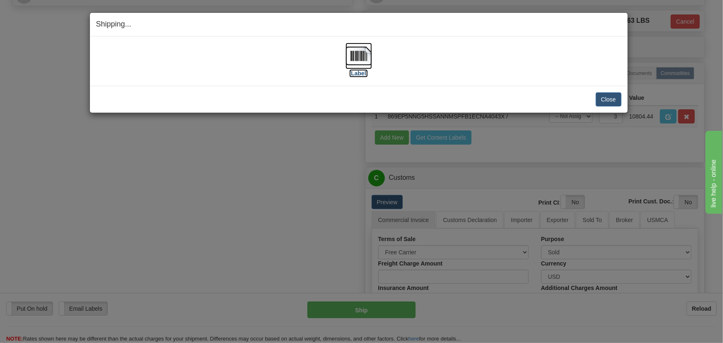
click img
click button "Close"
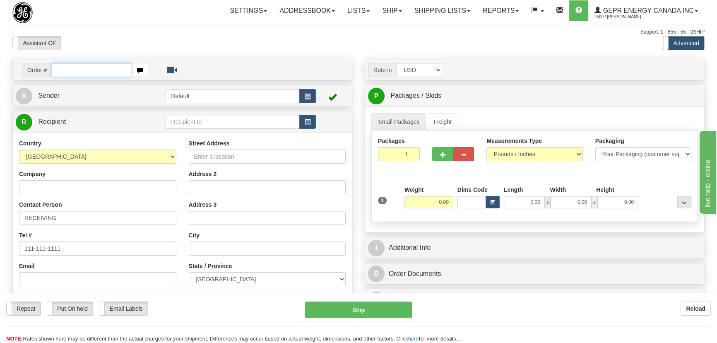
paste input "0086692706"
click at [62, 70] on input "0086692706" at bounding box center [92, 70] width 80 height 14
type input "86692706"
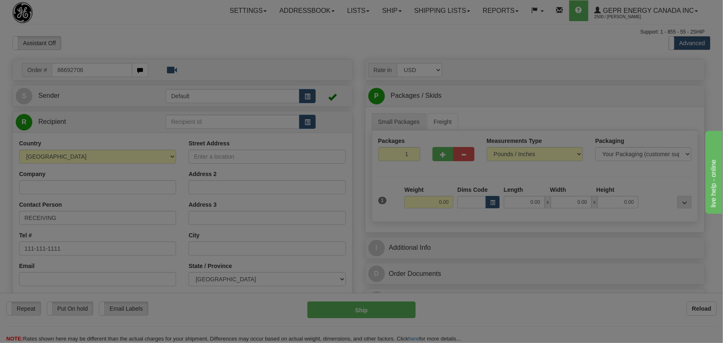
click at [193, 38] on body "Training Course Close Toggle navigation Settings Shipping Preferences New Recip…" at bounding box center [361, 171] width 723 height 343
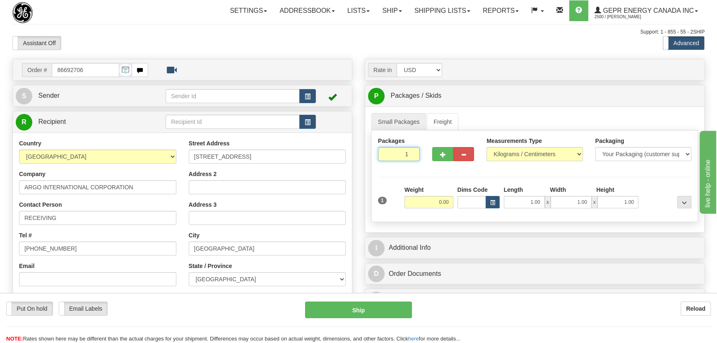
drag, startPoint x: 398, startPoint y: 153, endPoint x: 415, endPoint y: 159, distance: 18.7
click at [415, 157] on input "1" at bounding box center [399, 154] width 42 height 14
type input "4"
click at [422, 183] on div "Packages 4 1 Measurements Type" at bounding box center [535, 176] width 327 height 92
click at [427, 202] on input "0.00" at bounding box center [429, 202] width 49 height 12
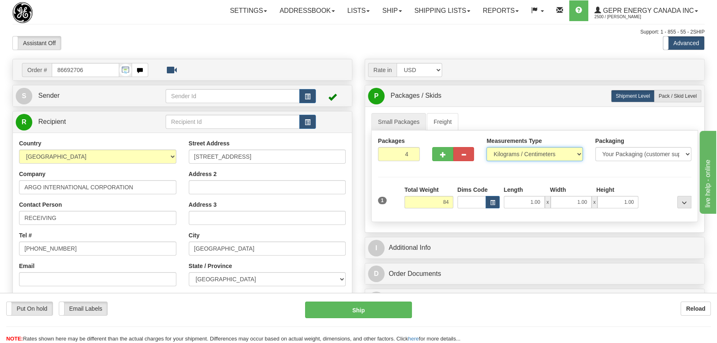
type input "84.00"
click at [502, 157] on select "Pounds / Inches Kilograms / Centimeters" at bounding box center [535, 154] width 96 height 14
select select "0"
click at [487, 147] on select "Pounds / Inches Kilograms / Centimeters" at bounding box center [535, 154] width 96 height 14
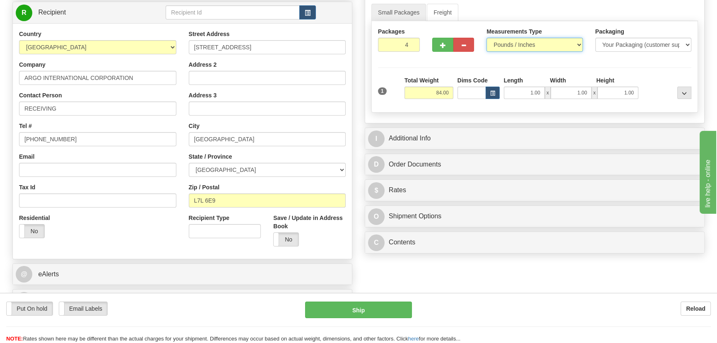
scroll to position [150, 0]
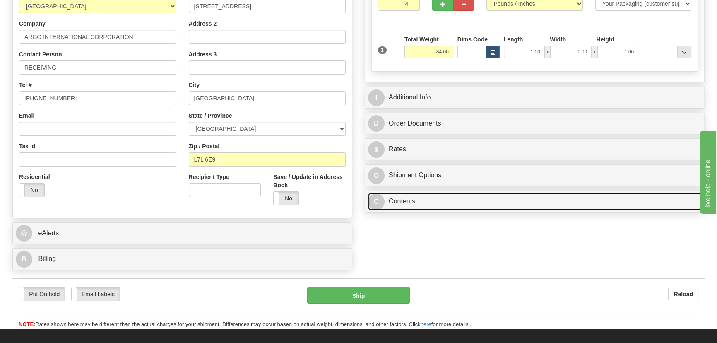
click at [489, 204] on link "C Contents" at bounding box center [534, 201] width 333 height 17
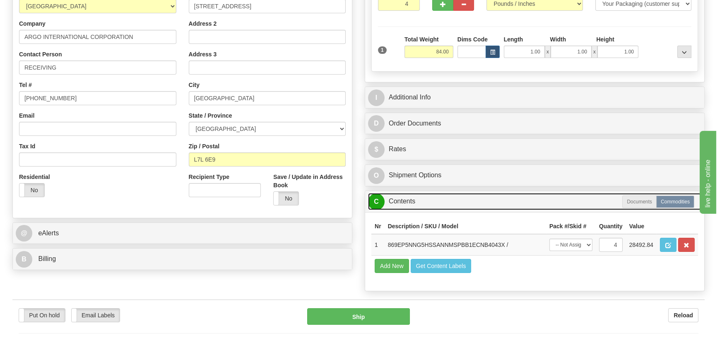
click at [489, 203] on link "C Contents" at bounding box center [534, 201] width 333 height 17
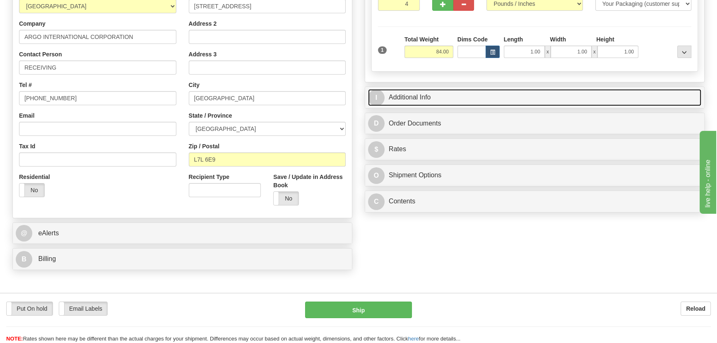
click at [554, 95] on link "I Additional Info" at bounding box center [534, 97] width 333 height 17
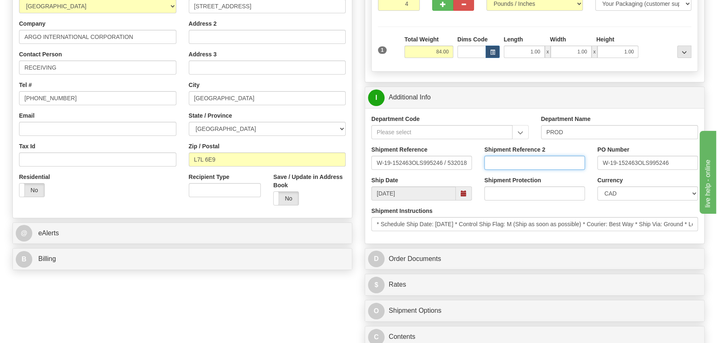
click at [541, 159] on input "Shipment Reference 2" at bounding box center [535, 163] width 101 height 14
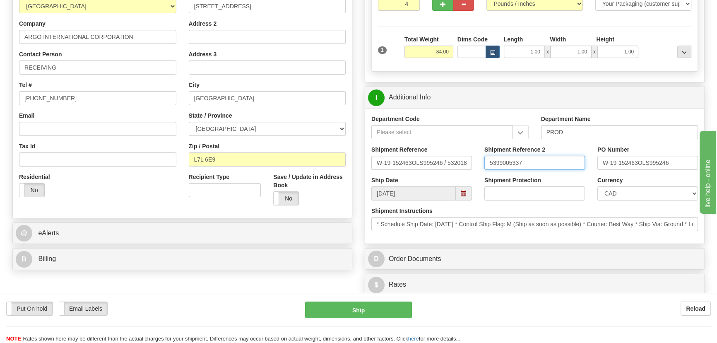
drag, startPoint x: 537, startPoint y: 160, endPoint x: 462, endPoint y: 155, distance: 75.1
click at [462, 155] on div "Shipment Reference W-19-152463OLS995246 / 532018 Shipment Reference 2 539900533…" at bounding box center [534, 160] width 339 height 31
type input "5399005337"
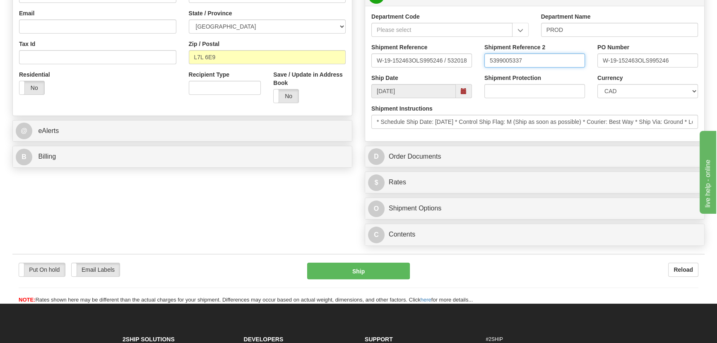
scroll to position [301, 0]
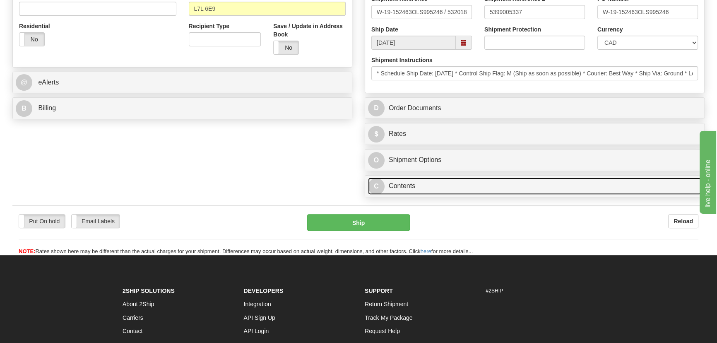
click at [575, 187] on link "C Contents" at bounding box center [534, 186] width 333 height 17
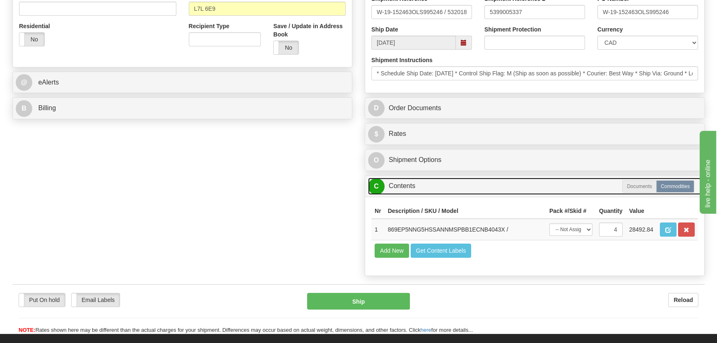
click at [575, 187] on link "C Contents" at bounding box center [534, 186] width 333 height 17
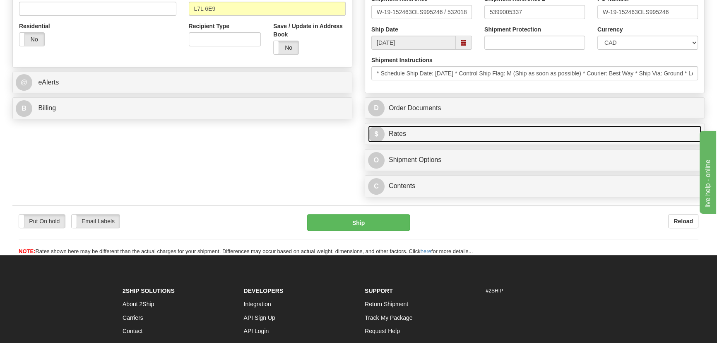
click at [596, 135] on link "$ Rates" at bounding box center [534, 134] width 333 height 17
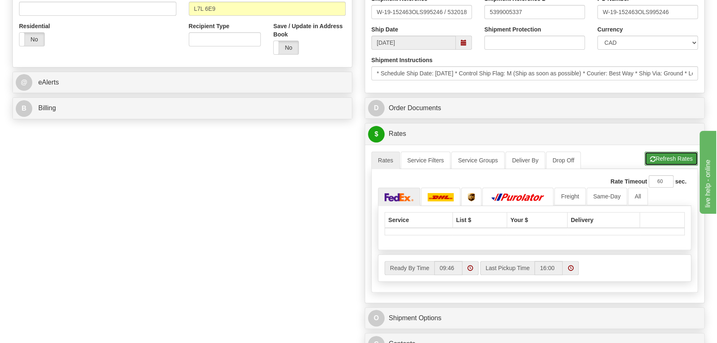
click at [663, 154] on button "Refresh Rates" at bounding box center [671, 159] width 53 height 14
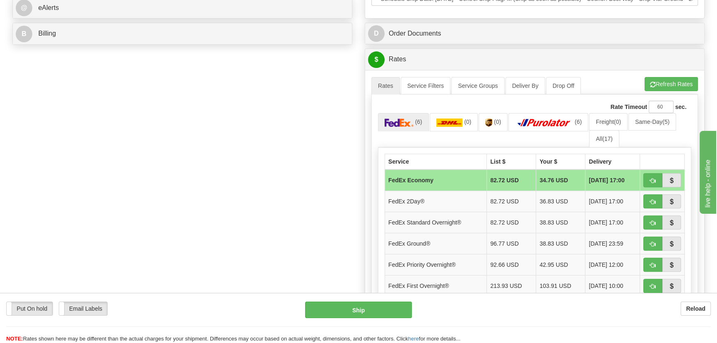
scroll to position [377, 0]
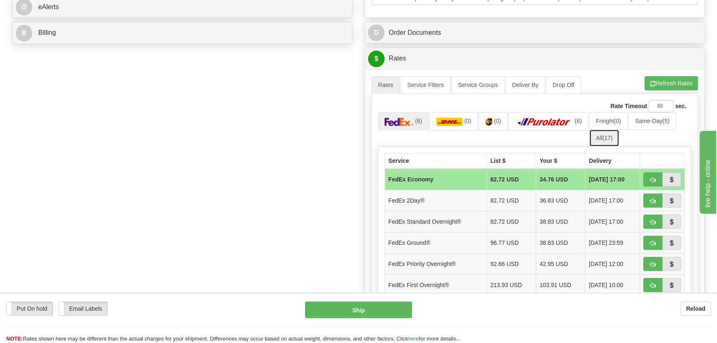
click at [605, 141] on link "All (17)" at bounding box center [604, 137] width 30 height 17
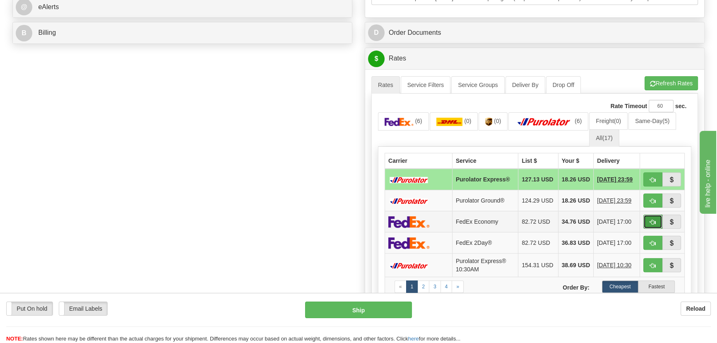
click at [652, 224] on span "button" at bounding box center [653, 222] width 6 height 5
type input "20"
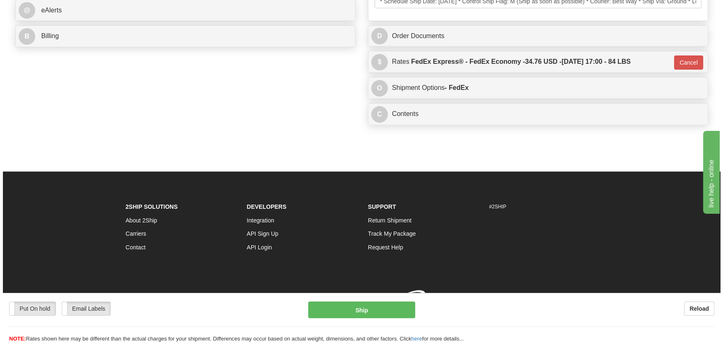
scroll to position [374, 0]
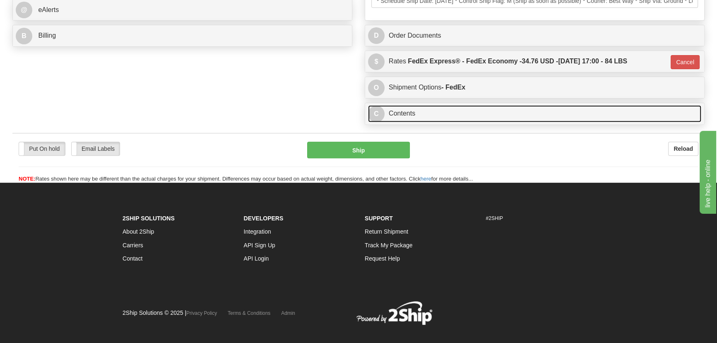
click at [447, 114] on link "C Contents" at bounding box center [534, 113] width 333 height 17
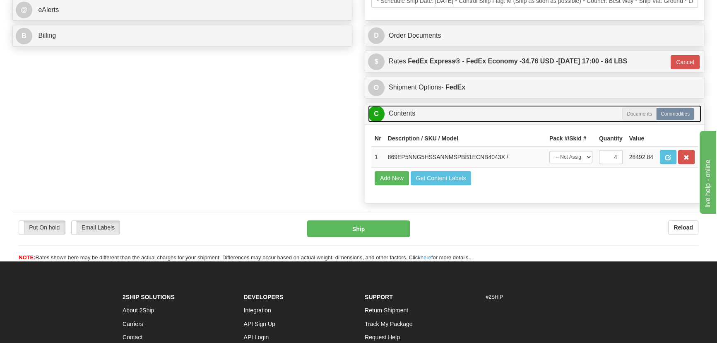
click at [447, 114] on link "C Contents" at bounding box center [534, 113] width 333 height 17
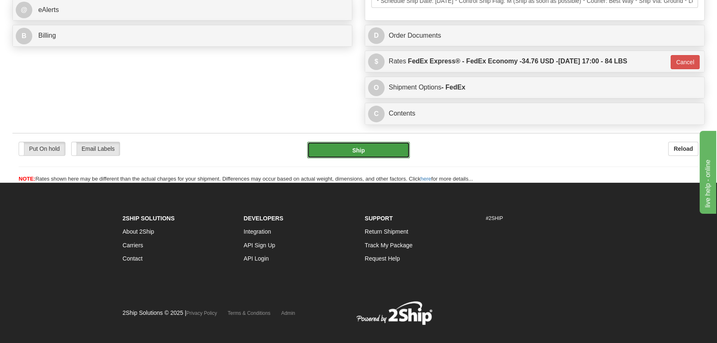
click at [360, 158] on button "Ship" at bounding box center [358, 150] width 103 height 17
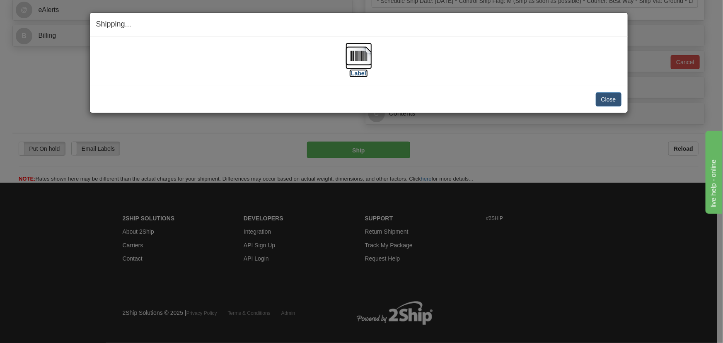
click at [363, 58] on img at bounding box center [358, 56] width 27 height 27
click at [604, 99] on button "Close" at bounding box center [609, 99] width 26 height 14
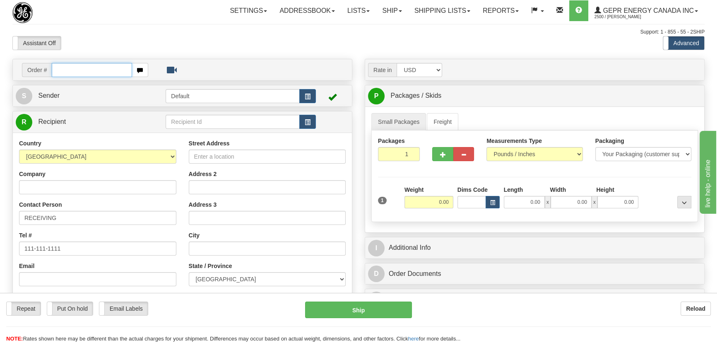
paste input "0086692705"
click at [63, 70] on input "0086692705" at bounding box center [92, 70] width 80 height 14
type input "86692705"
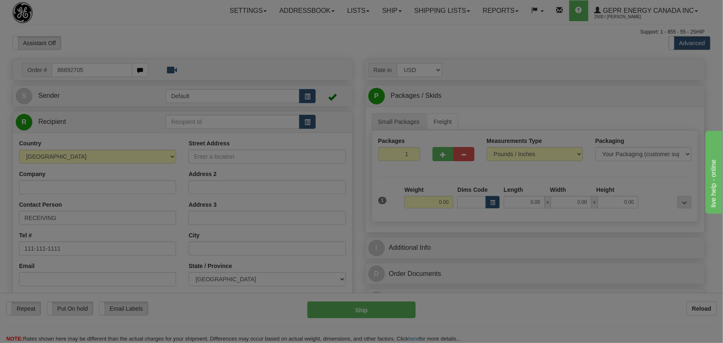
click at [115, 33] on body "Training Course Close Toggle navigation Settings Shipping Preferences New Recip…" at bounding box center [361, 171] width 723 height 343
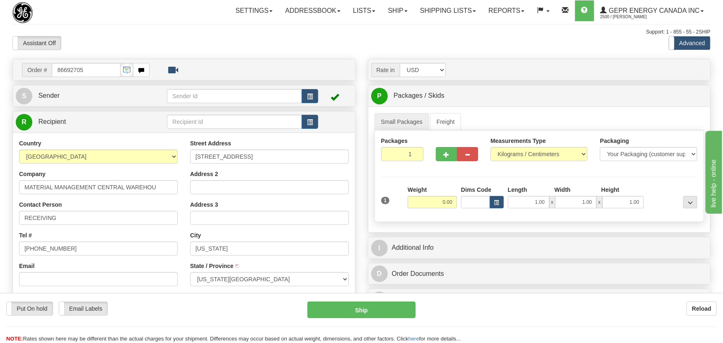
type input "[US_STATE]"
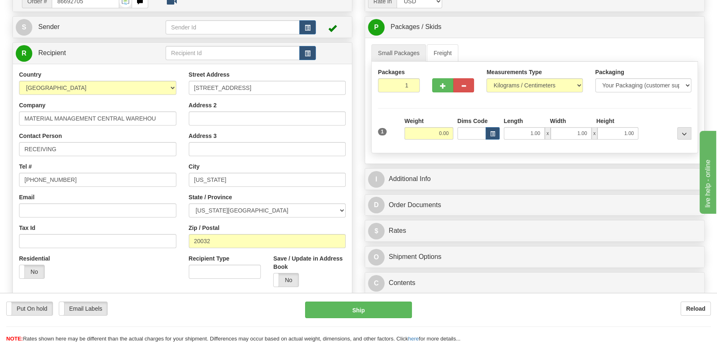
scroll to position [75, 0]
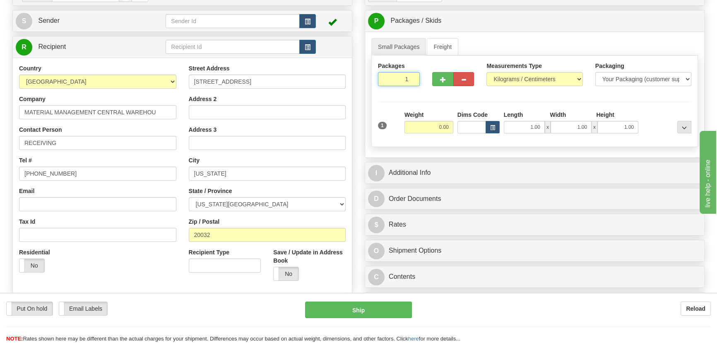
drag, startPoint x: 401, startPoint y: 81, endPoint x: 416, endPoint y: 99, distance: 23.8
click at [416, 96] on div "Packages 1 1 Measurements Type" at bounding box center [535, 102] width 327 height 92
type input "3"
click at [418, 112] on div "Packages 3 1 Measurements Type" at bounding box center [535, 102] width 327 height 92
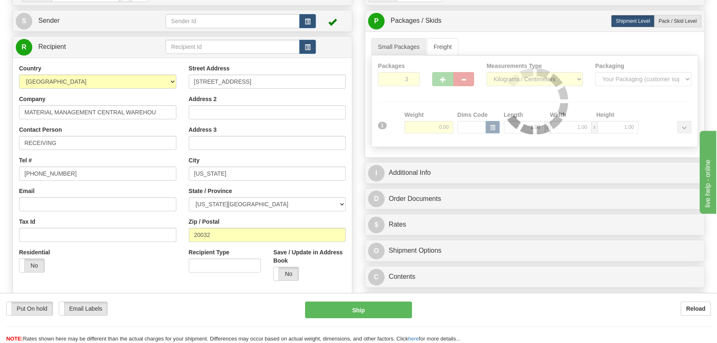
click at [523, 79] on img at bounding box center [535, 101] width 66 height 66
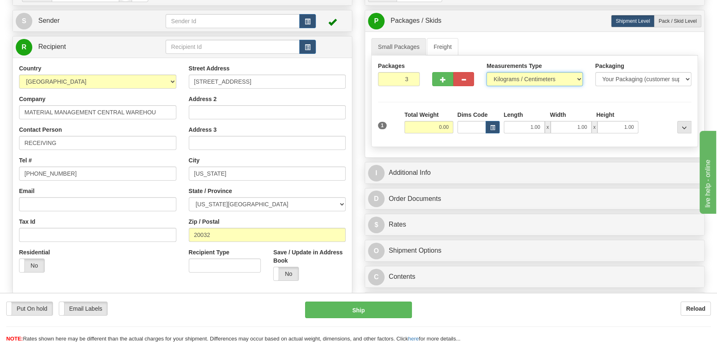
click at [557, 75] on select "Pounds / Inches Kilograms / Centimeters" at bounding box center [535, 79] width 96 height 14
select select "0"
click at [487, 72] on select "Pounds / Inches Kilograms / Centimeters" at bounding box center [535, 79] width 96 height 14
drag, startPoint x: 422, startPoint y: 125, endPoint x: 452, endPoint y: 137, distance: 32.4
click at [452, 137] on div "Total Weight 0.00" at bounding box center [429, 125] width 53 height 29
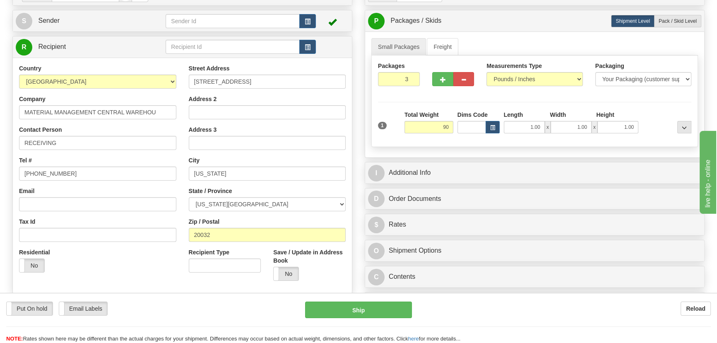
type input "90.00"
click at [650, 108] on div "Packages 3 1 Measurements Type" at bounding box center [535, 102] width 327 height 92
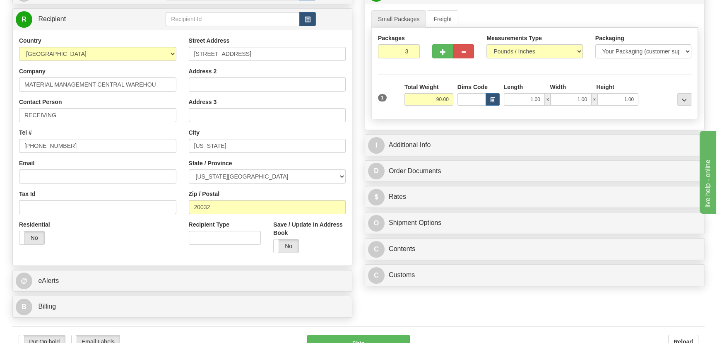
scroll to position [263, 0]
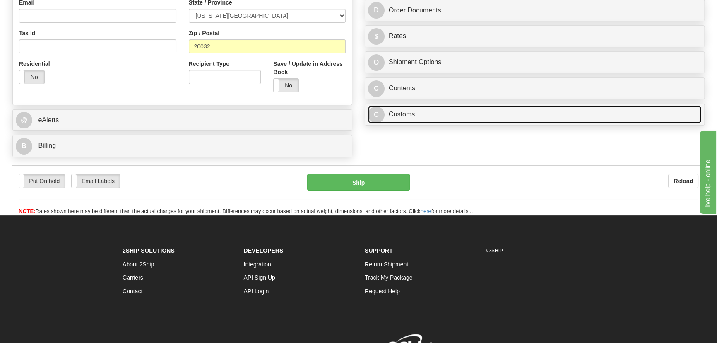
click at [443, 117] on link "C Customs" at bounding box center [534, 114] width 333 height 17
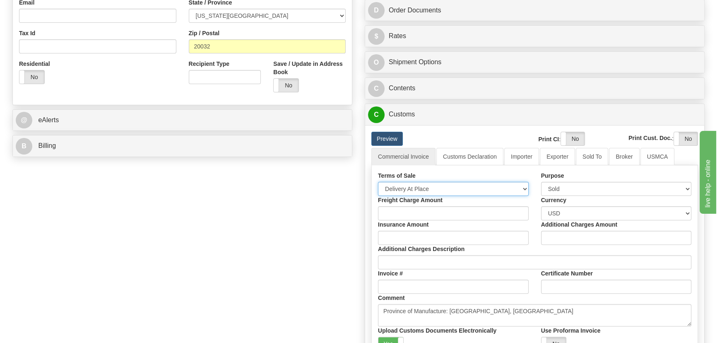
click at [431, 192] on select "Free Carrier Free On Board Ex Works Delivered Duty Unpaid Delivered Duty Paid C…" at bounding box center [453, 189] width 151 height 14
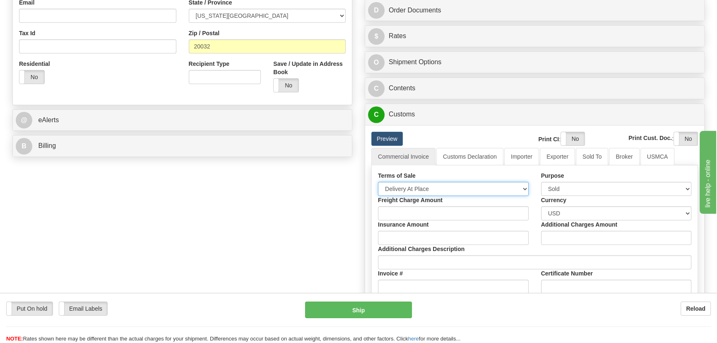
select select "7"
click at [378, 182] on select "Free Carrier Free On Board Ex Works Delivered Duty Unpaid Delivered Duty Paid C…" at bounding box center [453, 189] width 151 height 14
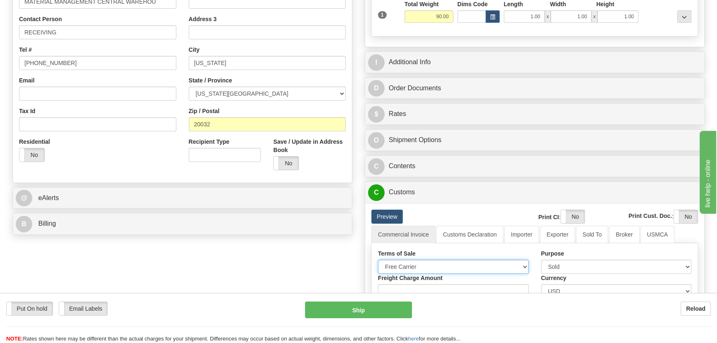
scroll to position [150, 0]
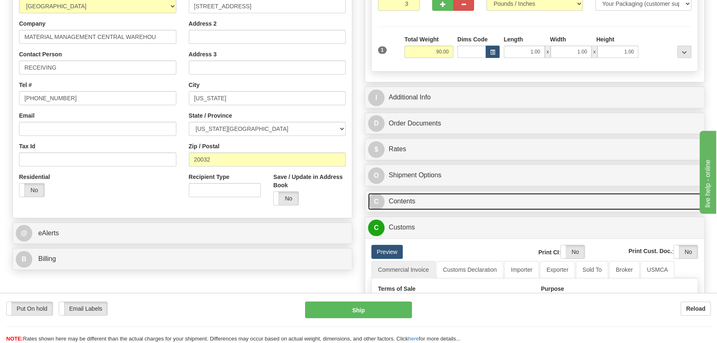
click at [522, 200] on link "C Contents" at bounding box center [534, 201] width 333 height 17
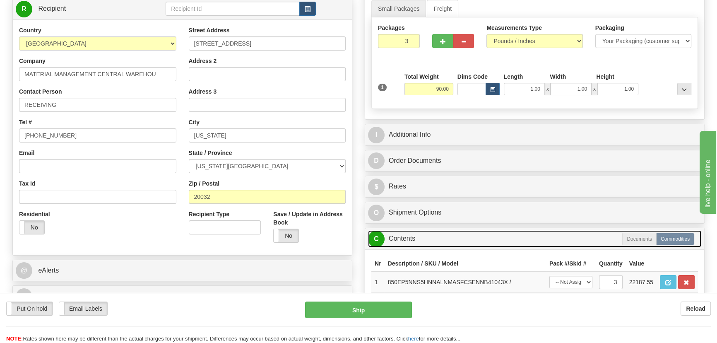
scroll to position [113, 0]
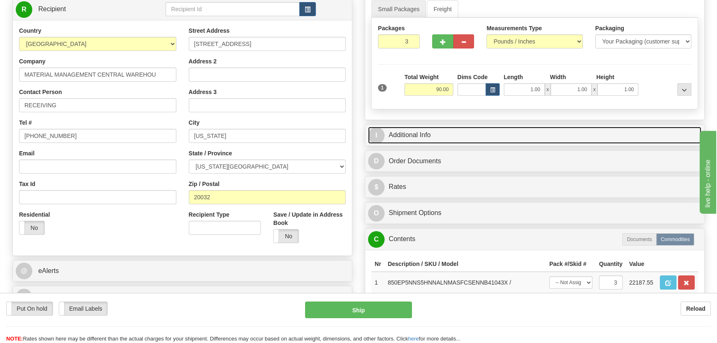
click at [560, 131] on link "I Additional Info" at bounding box center [534, 135] width 333 height 17
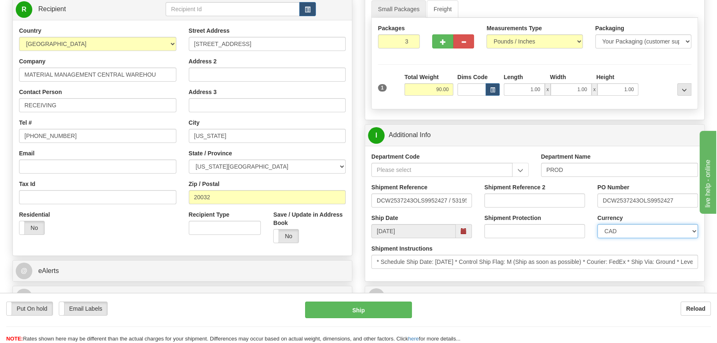
click at [613, 228] on select "CAD USD EUR ZAR RON ANG ARN AUD AUS AWG BBD BFR BGN BHD BMD BND BRC BRL CHP CKZ…" at bounding box center [648, 231] width 101 height 14
select select "1"
click at [598, 224] on select "CAD USD EUR ZAR RON ANG ARN AUD AUS AWG BBD BFR BGN BHD BMD BND BRC BRL CHP CKZ…" at bounding box center [648, 231] width 101 height 14
click at [534, 203] on input "Shipment Reference 2" at bounding box center [535, 200] width 101 height 14
drag, startPoint x: 561, startPoint y: 202, endPoint x: 381, endPoint y: 189, distance: 181.0
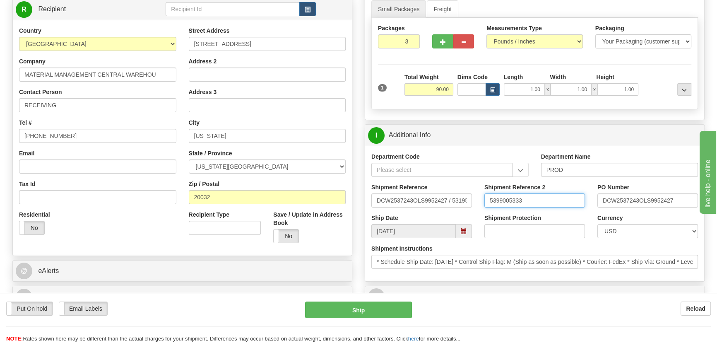
click at [381, 189] on div "Shipment Reference DCW2537243OLS9952427 / 531951 Shipment Reference 2 539900533…" at bounding box center [534, 198] width 339 height 31
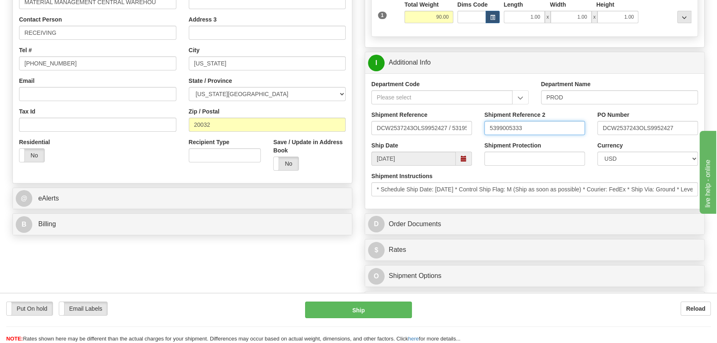
scroll to position [188, 0]
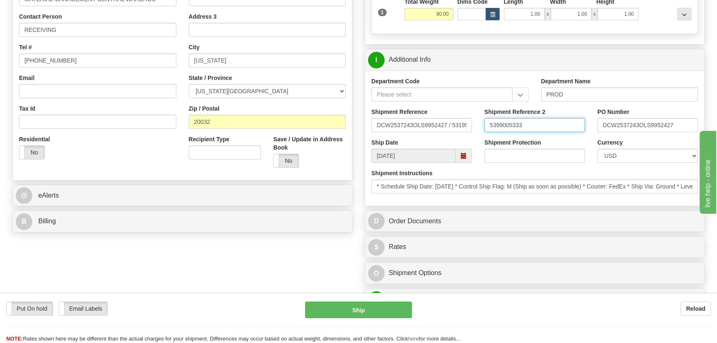
type input "5399005333"
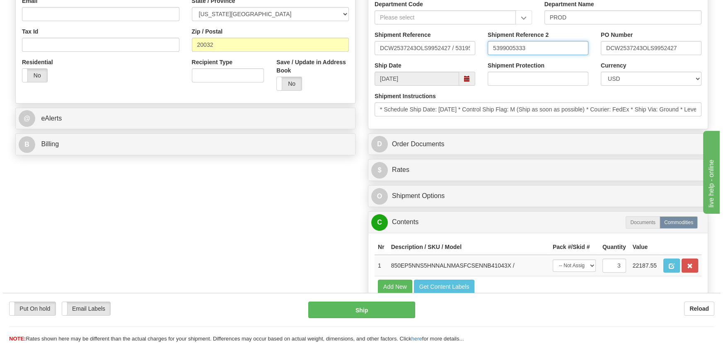
scroll to position [301, 0]
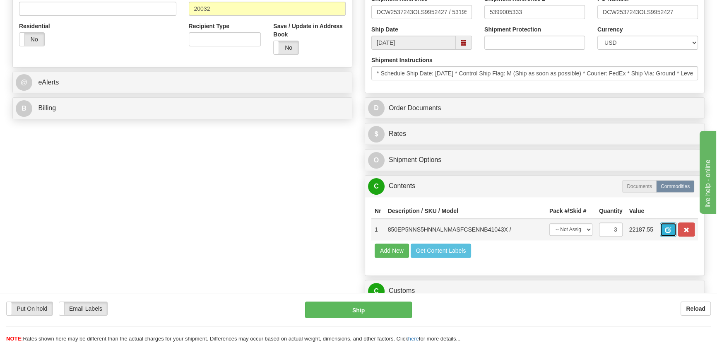
click at [667, 230] on span "button" at bounding box center [669, 229] width 6 height 5
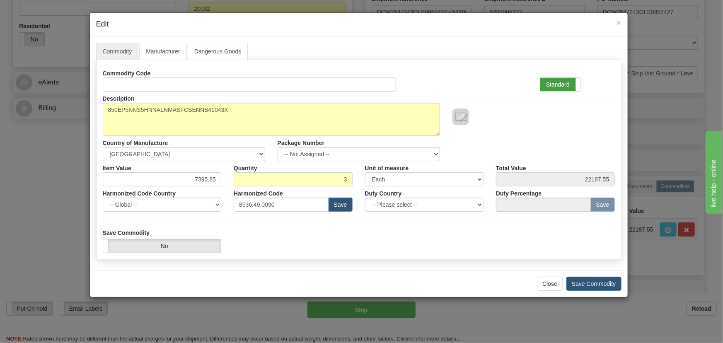
click at [565, 81] on label "Standard" at bounding box center [560, 84] width 41 height 13
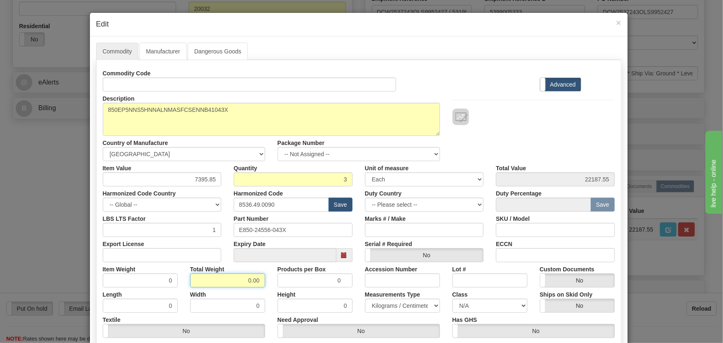
drag, startPoint x: 237, startPoint y: 280, endPoint x: 256, endPoint y: 285, distance: 20.4
click at [256, 285] on input "0.00" at bounding box center [227, 280] width 75 height 14
type input "3"
type input "1.0000"
click at [261, 287] on div "Width 0" at bounding box center [227, 299] width 87 height 25
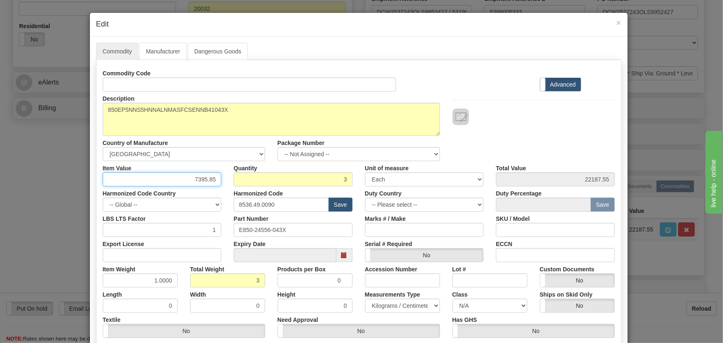
drag, startPoint x: 193, startPoint y: 178, endPoint x: 244, endPoint y: 186, distance: 51.7
click at [236, 186] on div "Commodity Code Standard Advanced Description 850EP5NNS5HNNALNMASFCSENNB41043X C…" at bounding box center [359, 214] width 512 height 297
paste input "4.586,23"
type input "4586.23"
type input "13758.69"
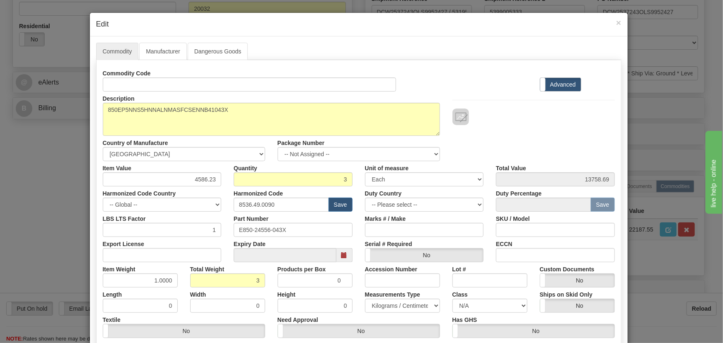
click at [565, 127] on div "Description 850EP5NNS5HNNALNMASFCSENNB41043X Country of Manufacture -- Unknown …" at bounding box center [359, 127] width 524 height 70
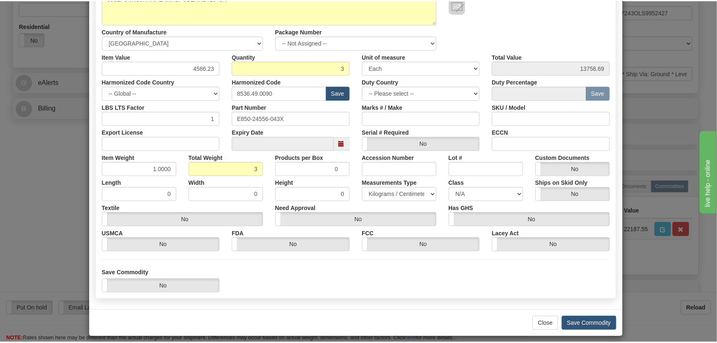
scroll to position [118, 0]
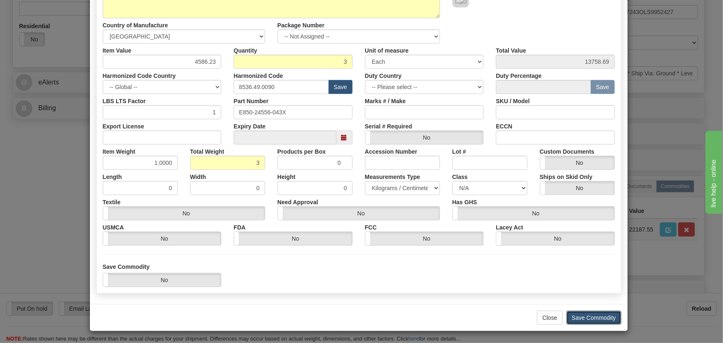
click at [594, 317] on button "Save Commodity" at bounding box center [593, 318] width 55 height 14
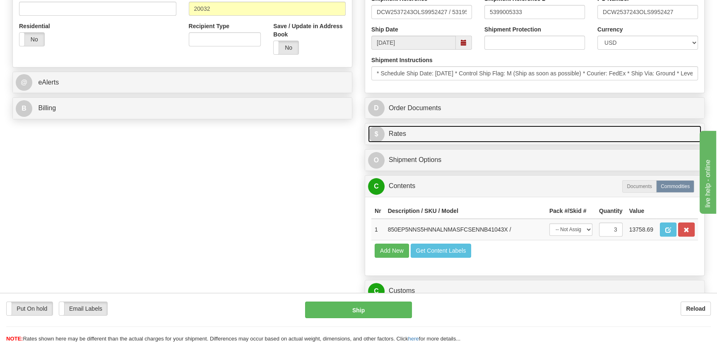
click at [560, 131] on link "$ Rates" at bounding box center [534, 134] width 333 height 17
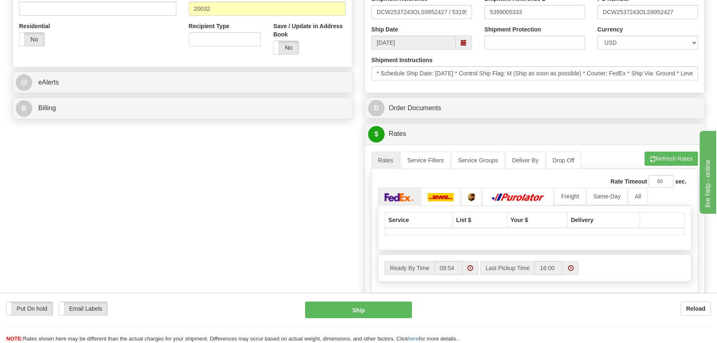
click at [678, 167] on ul "Rates Service Filters Service Groups Deliver By Drop Off Pickup Refresh Rates C…" at bounding box center [535, 160] width 327 height 17
click at [678, 157] on button "Refresh Rates" at bounding box center [671, 159] width 53 height 14
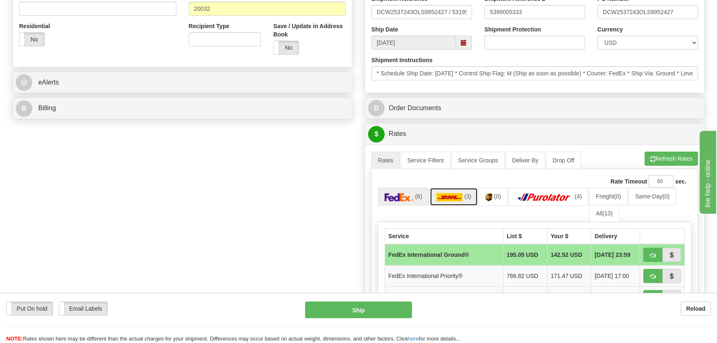
click at [466, 203] on link "(3)" at bounding box center [454, 197] width 48 height 18
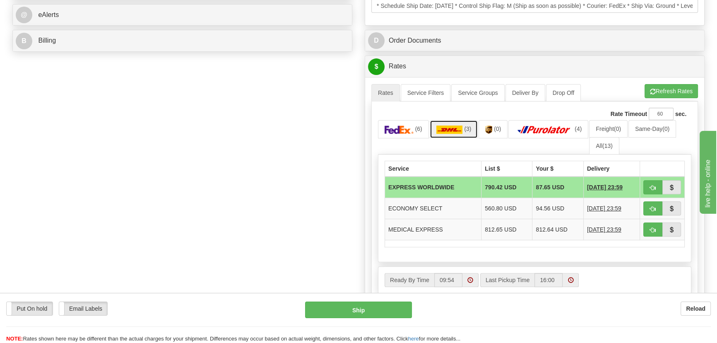
scroll to position [377, 0]
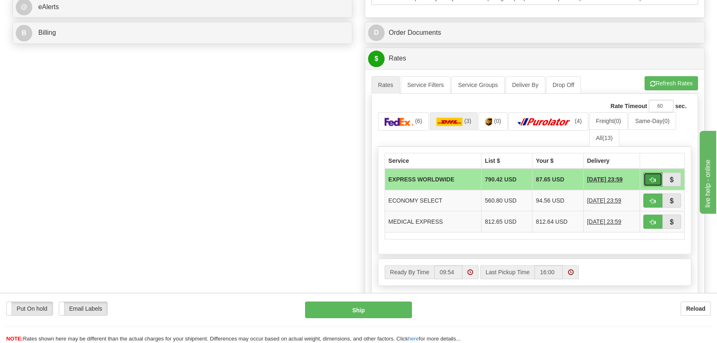
click at [652, 177] on span "button" at bounding box center [653, 179] width 6 height 5
type input "P"
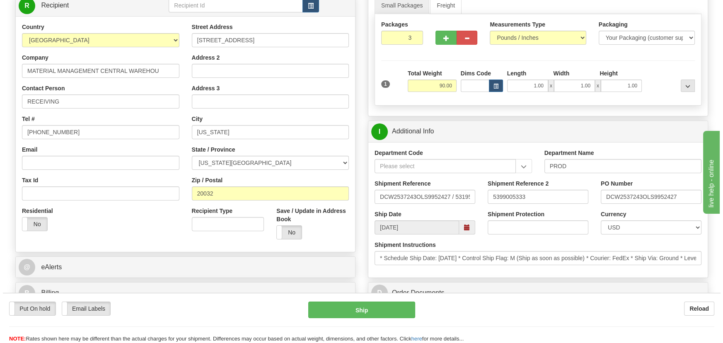
scroll to position [113, 0]
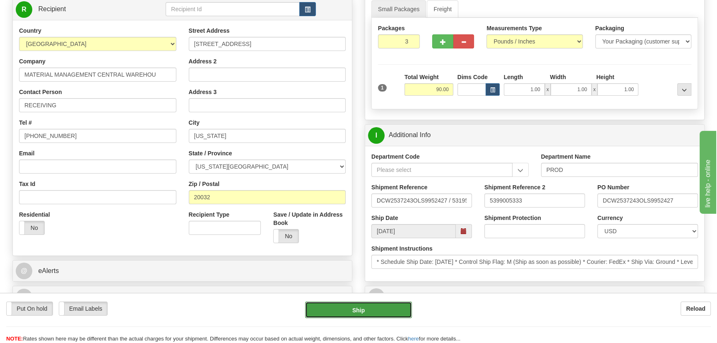
click at [356, 305] on button "Ship" at bounding box center [358, 310] width 107 height 17
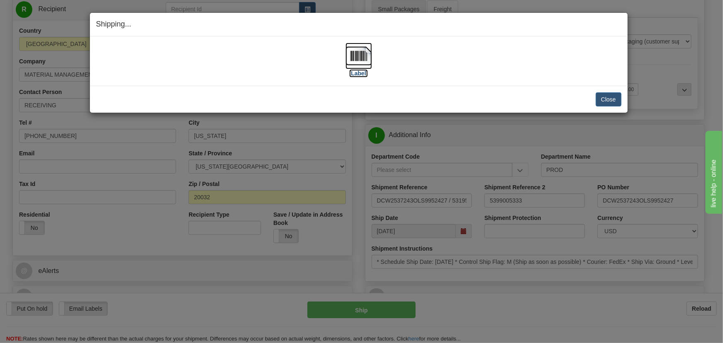
click at [360, 62] on img at bounding box center [358, 56] width 27 height 27
click at [613, 95] on button "Close" at bounding box center [609, 99] width 26 height 14
